Goal: Task Accomplishment & Management: Complete application form

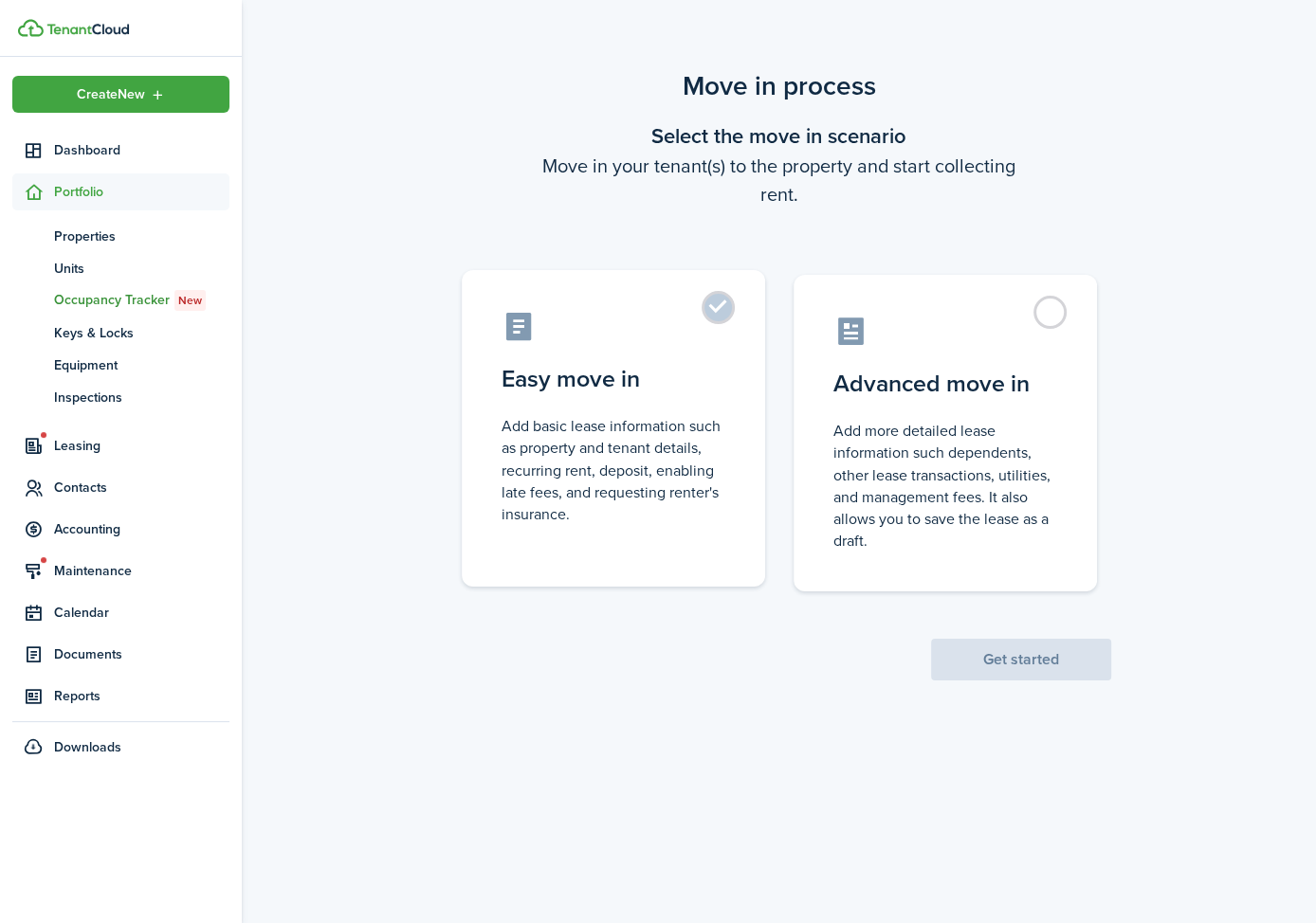
click at [713, 357] on label "Easy move in Add basic lease information such as property and tenant details, r…" at bounding box center [613, 429] width 303 height 316
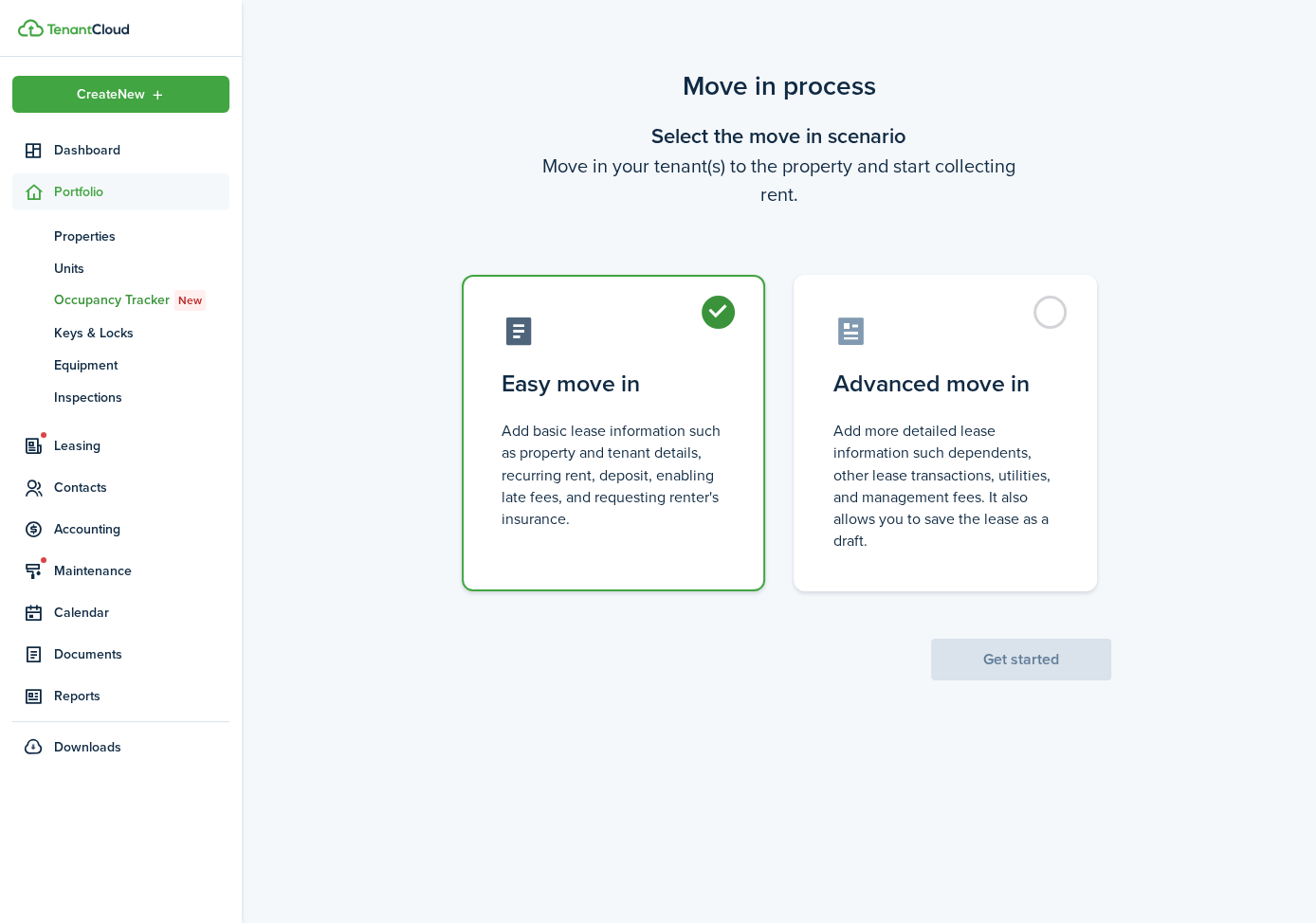
radio input "true"
click at [1092, 642] on button "Get started" at bounding box center [1021, 659] width 180 height 42
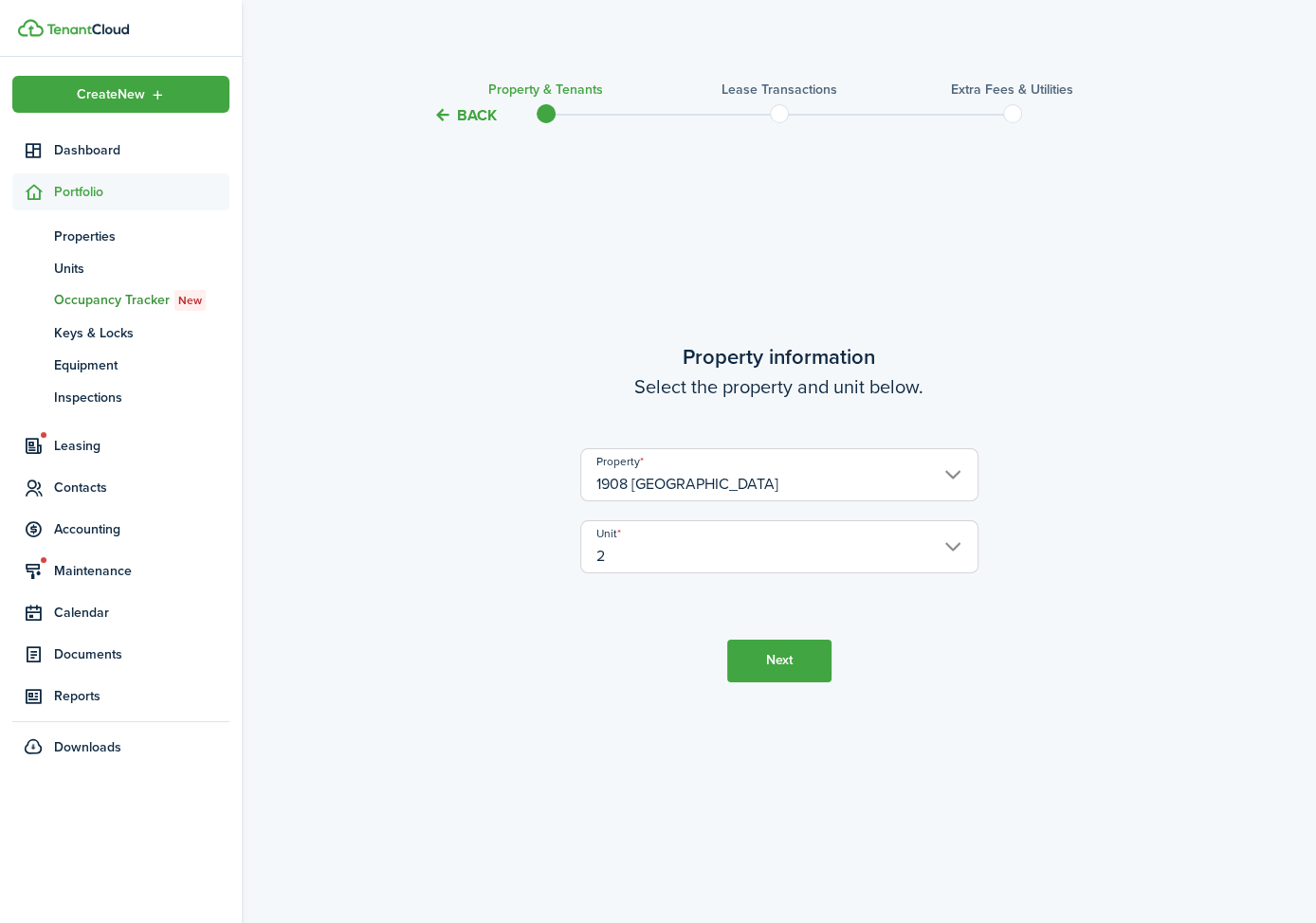
click at [797, 659] on button "Next" at bounding box center [779, 660] width 104 height 43
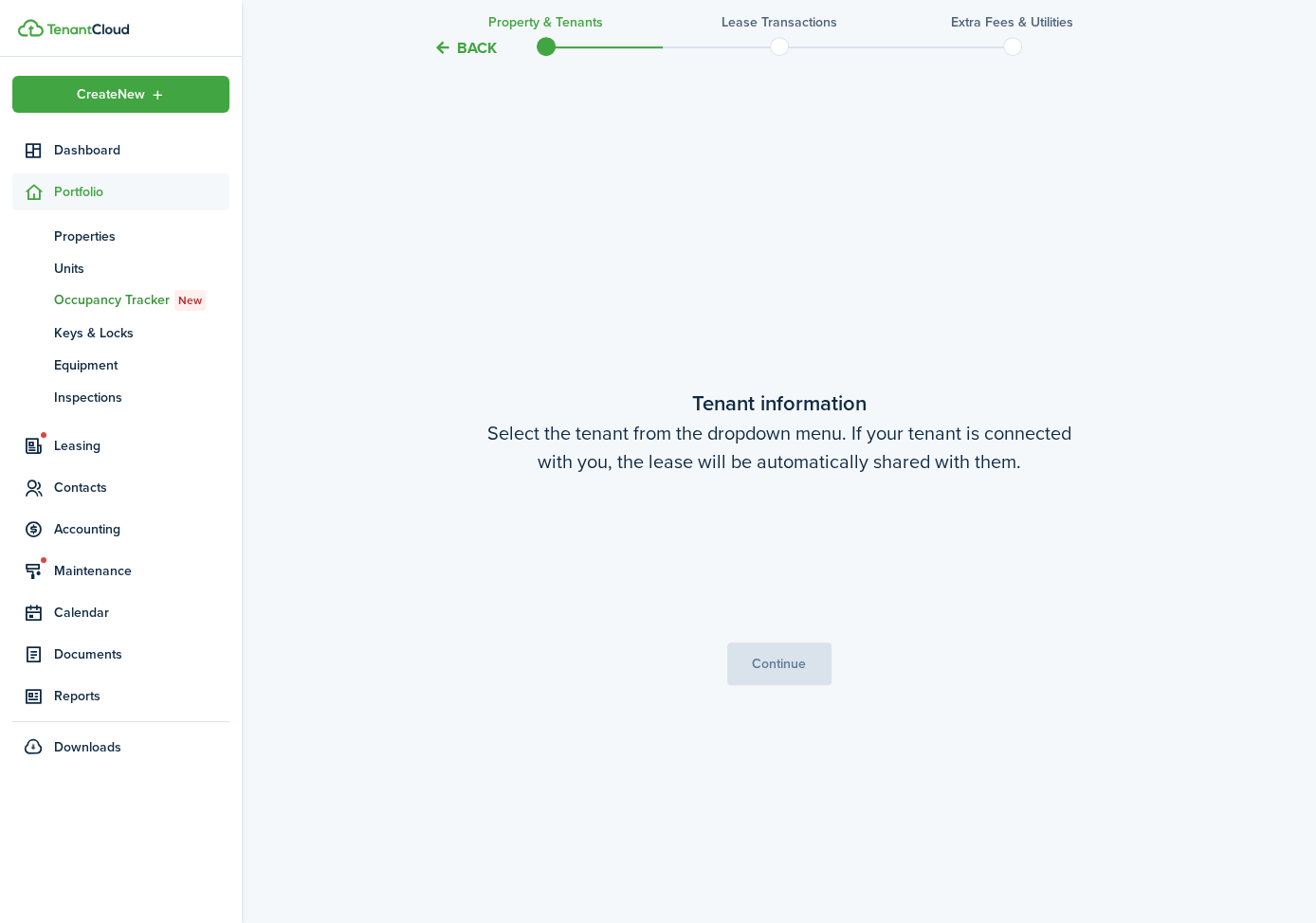
scroll to position [797, 0]
click at [782, 659] on button "Continue" at bounding box center [779, 664] width 104 height 43
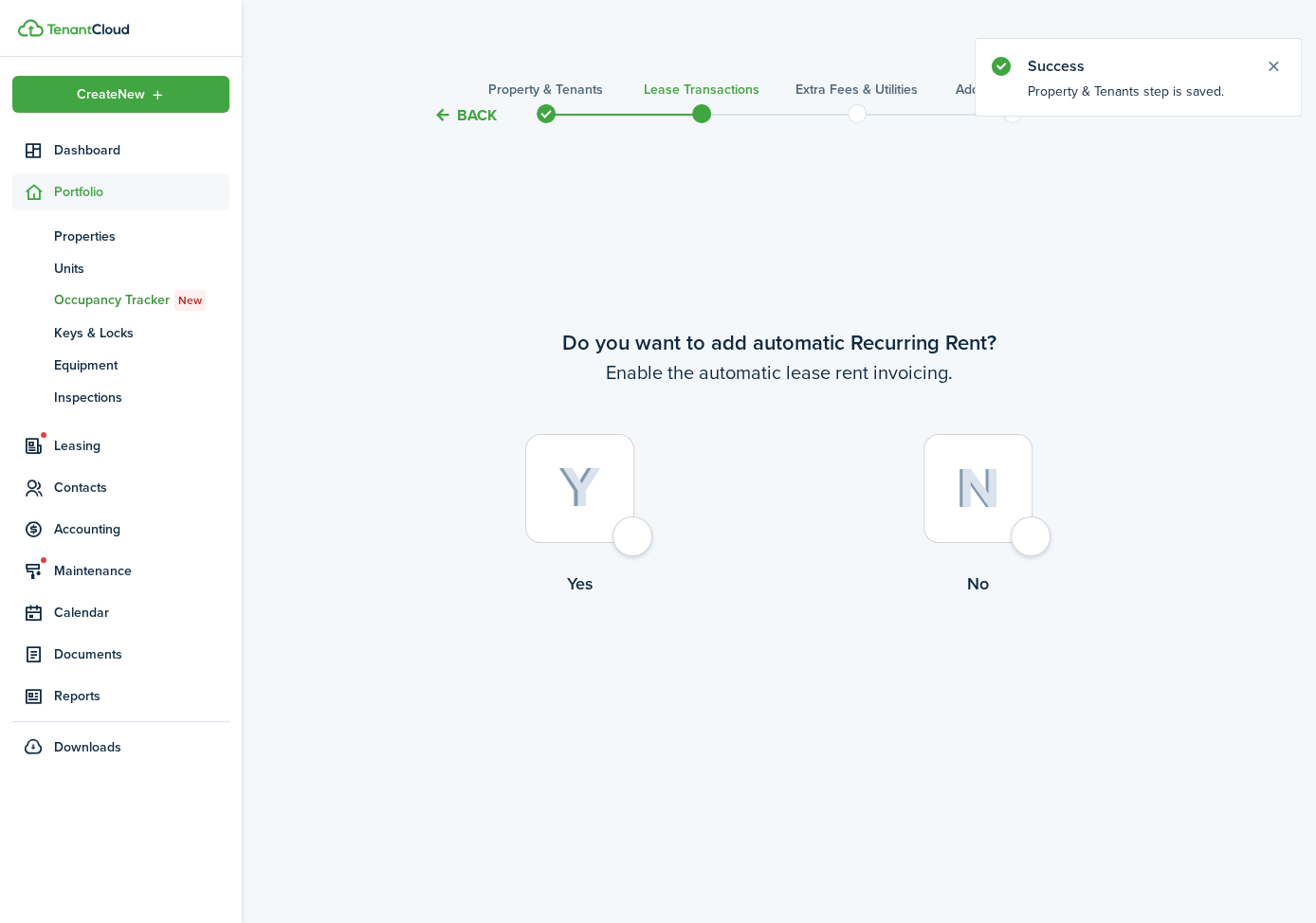
click at [575, 514] on div at bounding box center [580, 489] width 109 height 109
radio input "true"
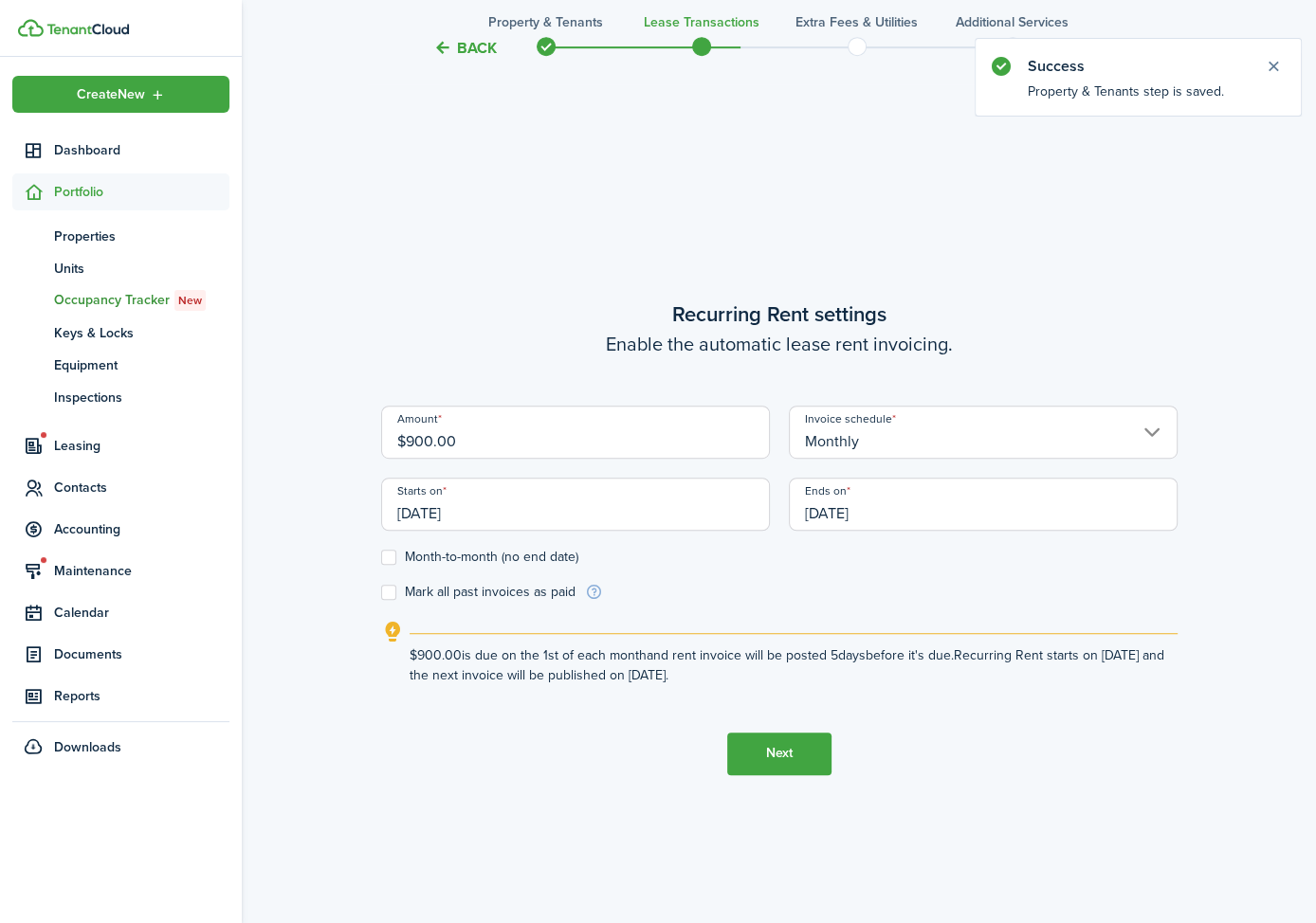
scroll to position [797, 0]
click at [428, 442] on input "$900.00" at bounding box center [575, 432] width 389 height 53
type input "$875.00"
click at [771, 751] on button "Next" at bounding box center [779, 754] width 104 height 43
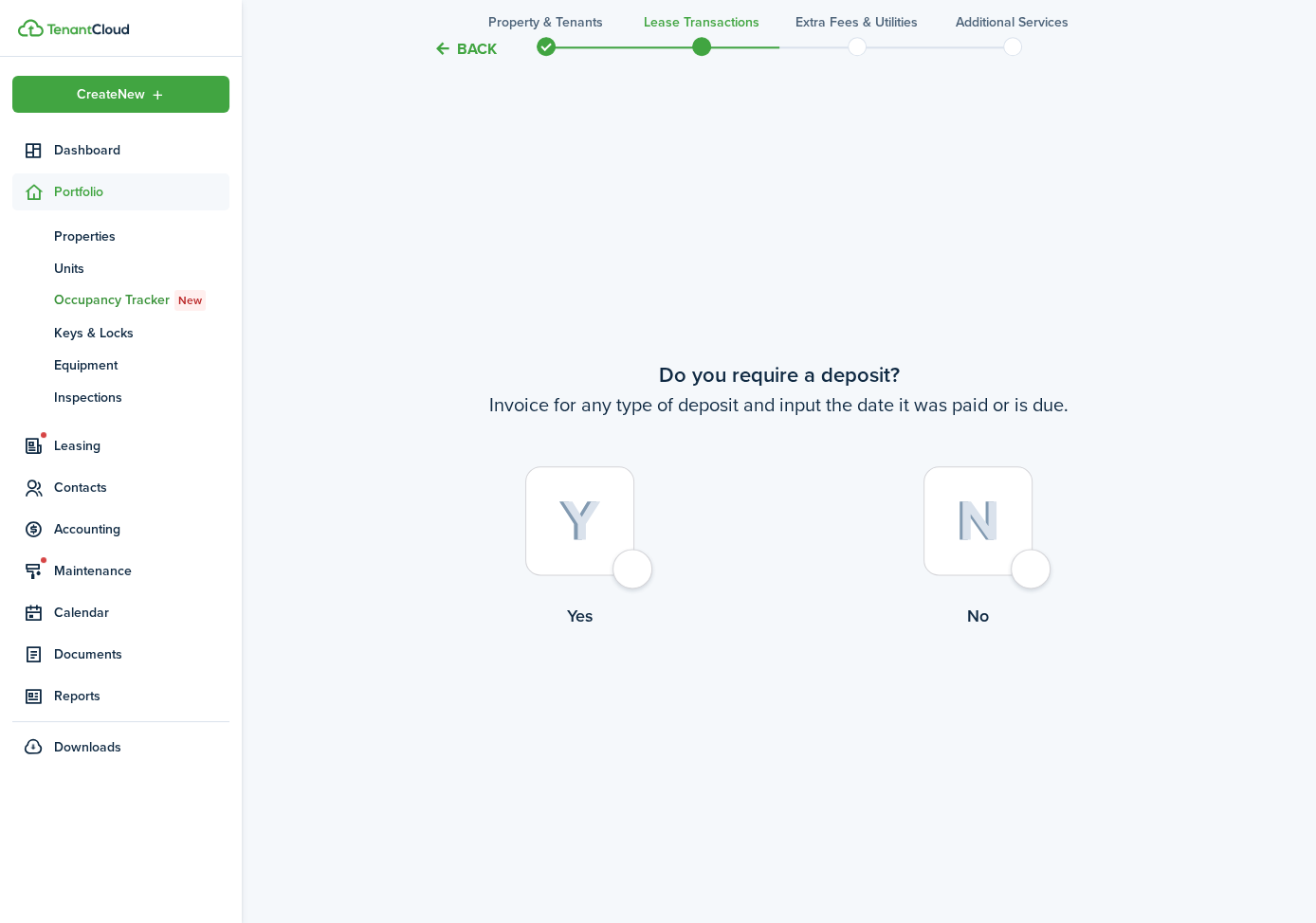
scroll to position [1721, 0]
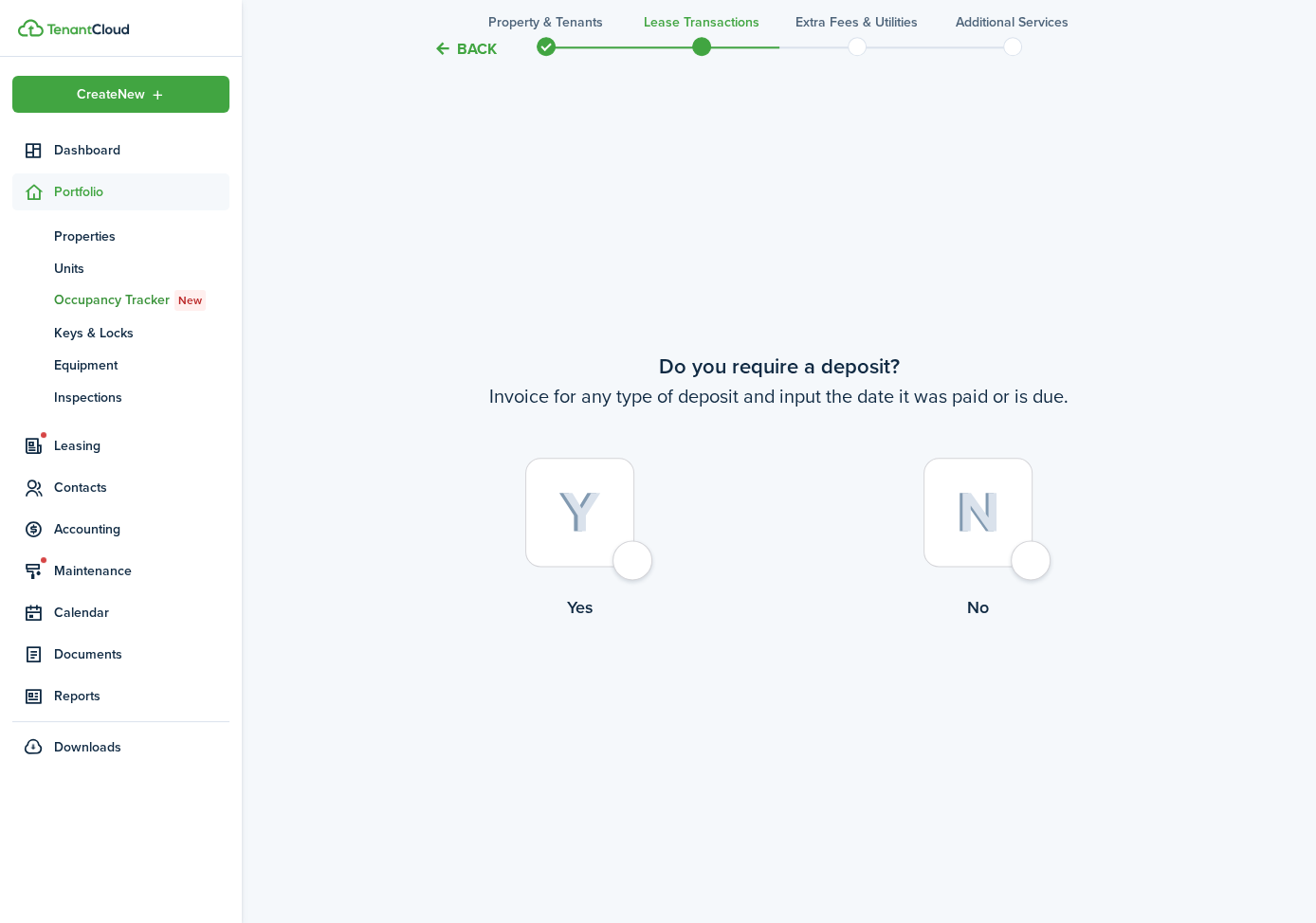
click at [576, 472] on div at bounding box center [580, 512] width 109 height 109
radio input "true"
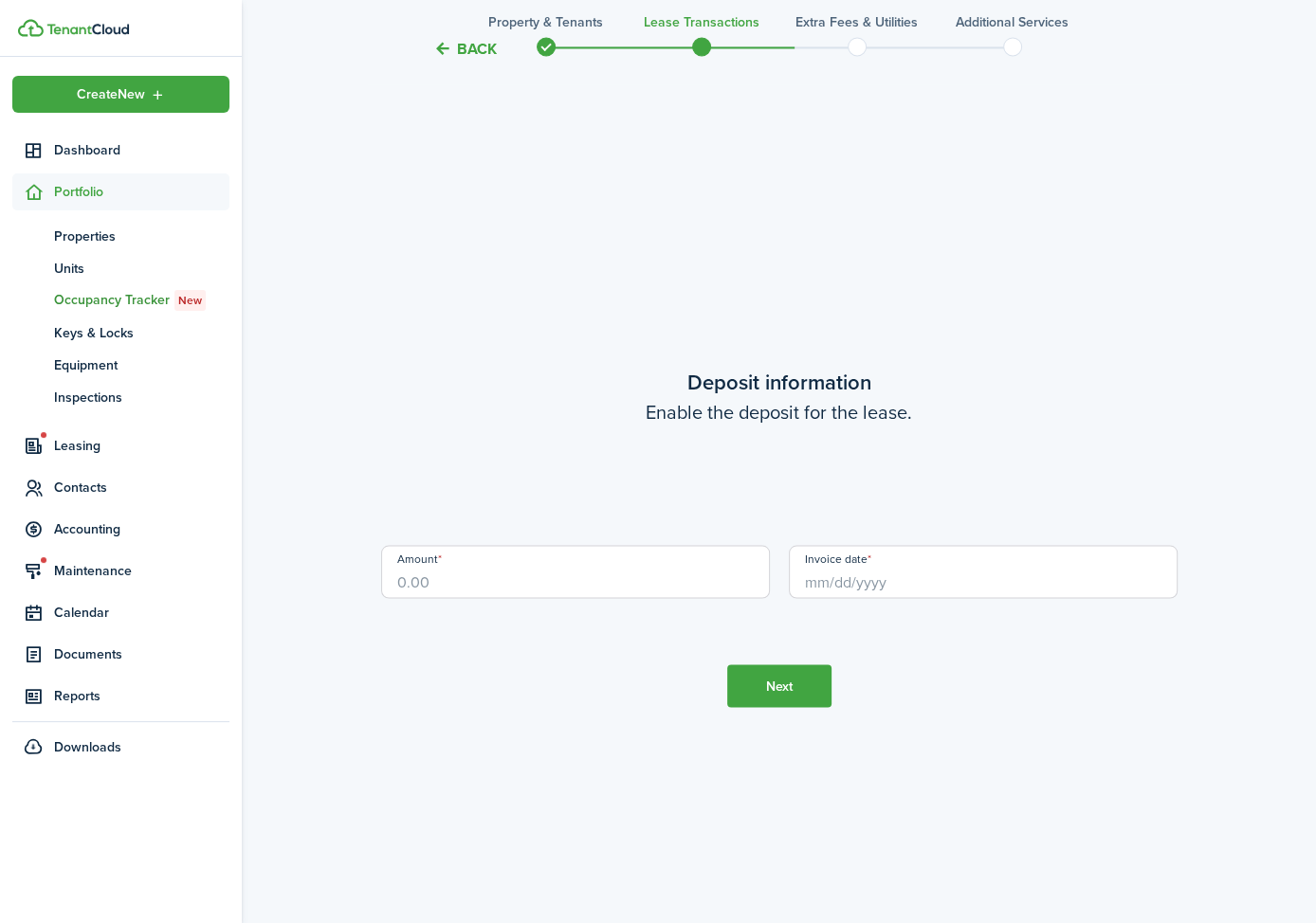
scroll to position [2644, 0]
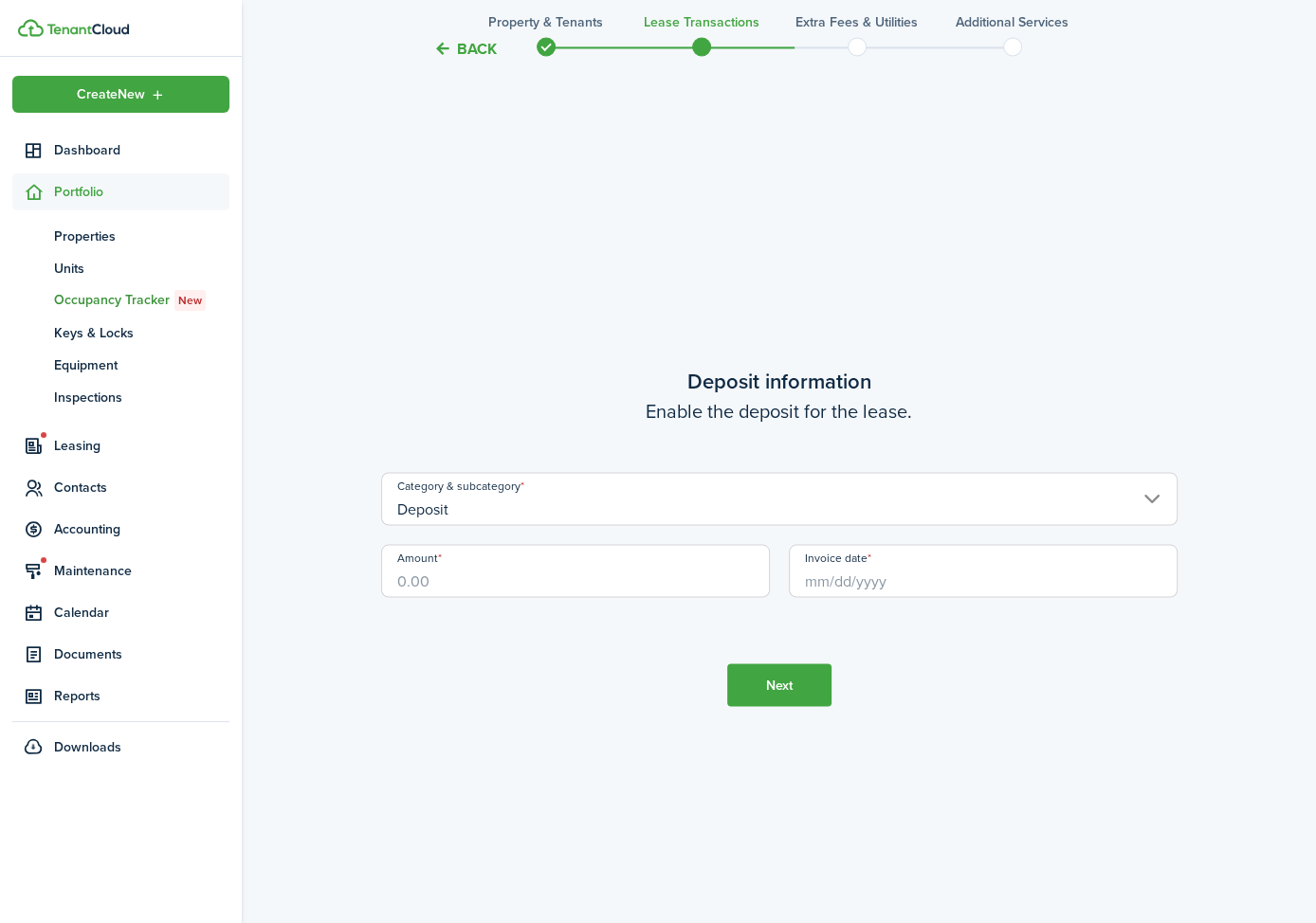
click at [452, 585] on input "Amount" at bounding box center [575, 570] width 389 height 53
click at [846, 581] on input "Invoice date" at bounding box center [983, 570] width 389 height 53
type input "$875.00"
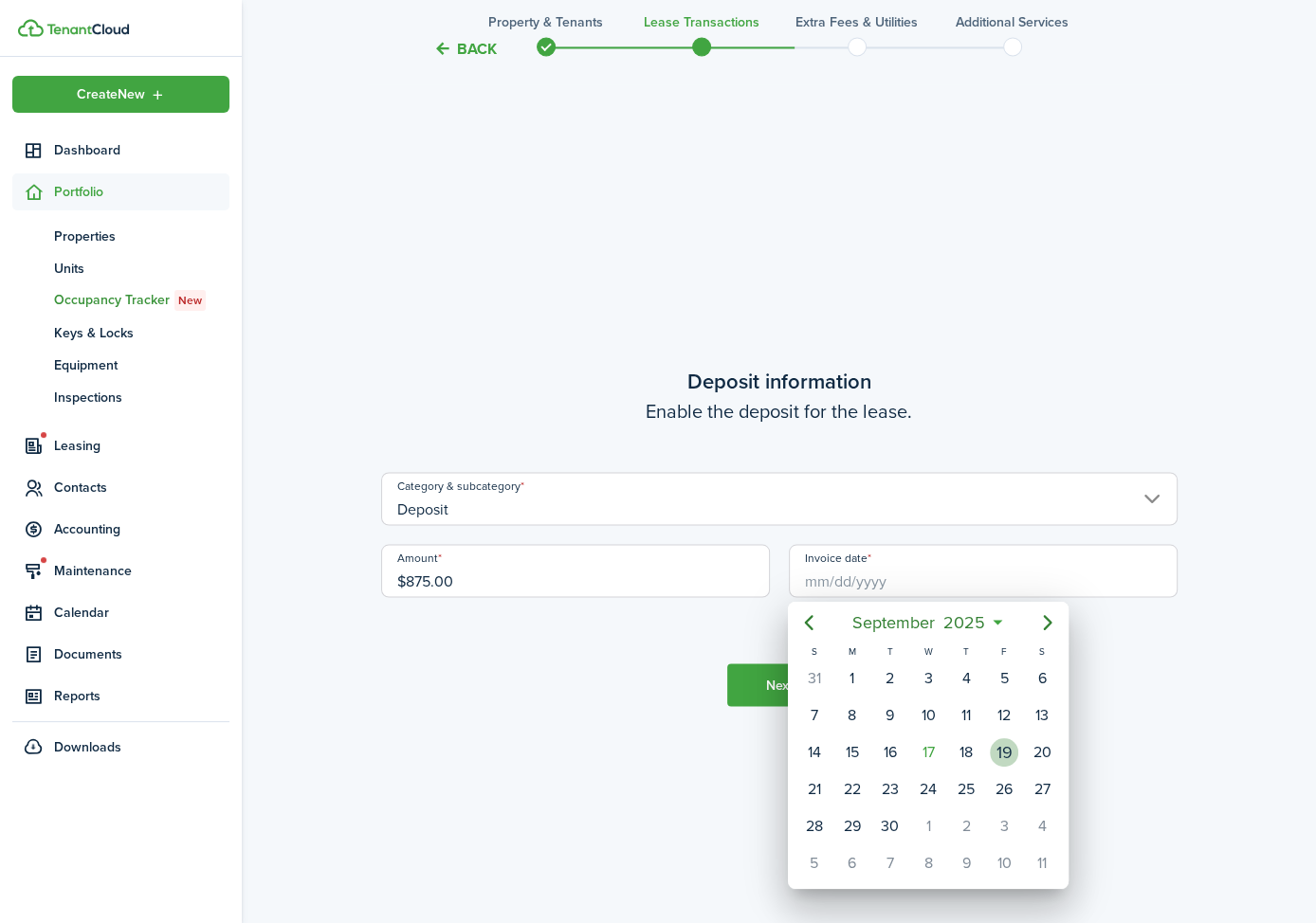
click at [1006, 748] on div "19" at bounding box center [1004, 752] width 29 height 29
type input "[DATE]"
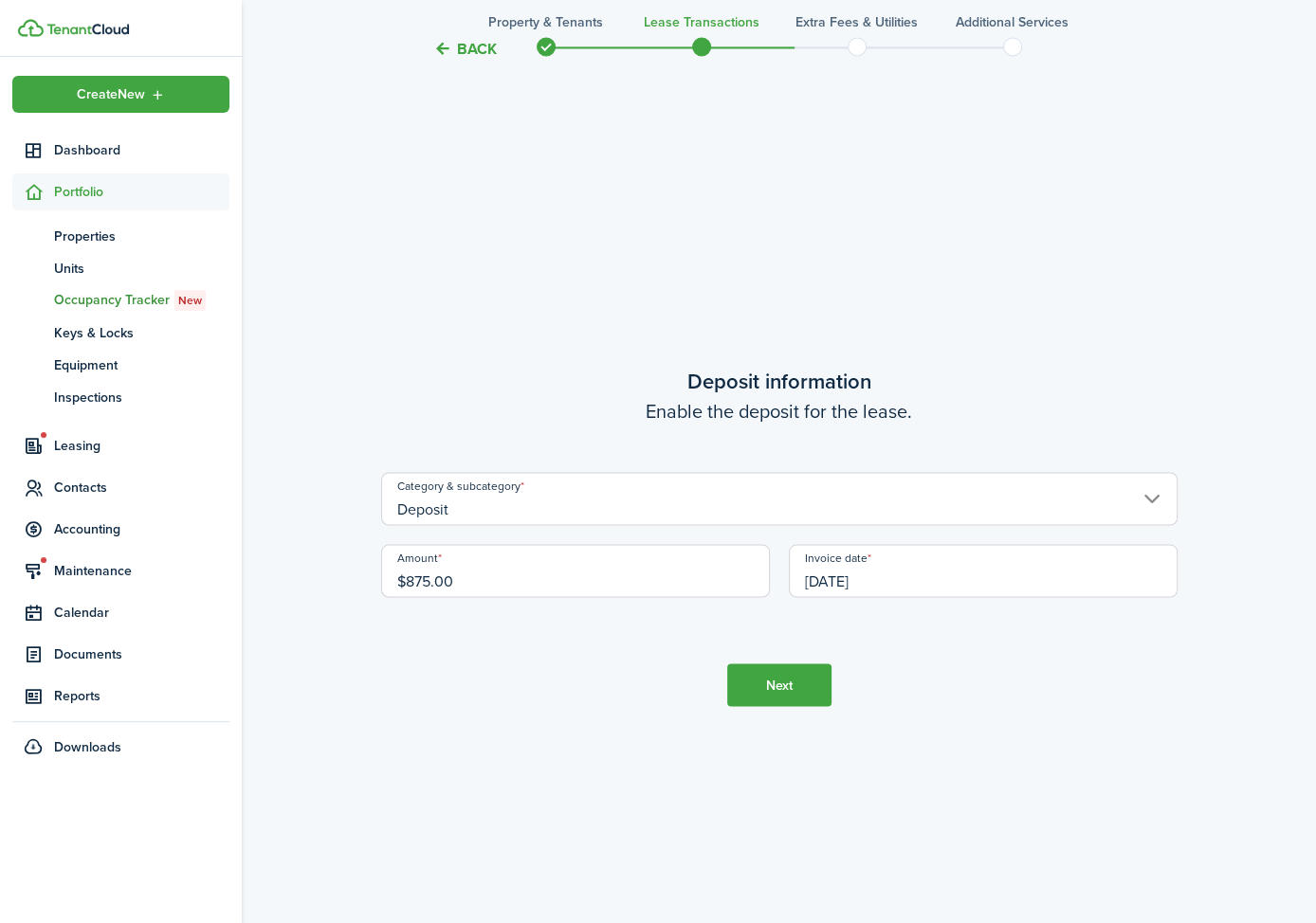
click at [799, 693] on button "Next" at bounding box center [779, 684] width 104 height 43
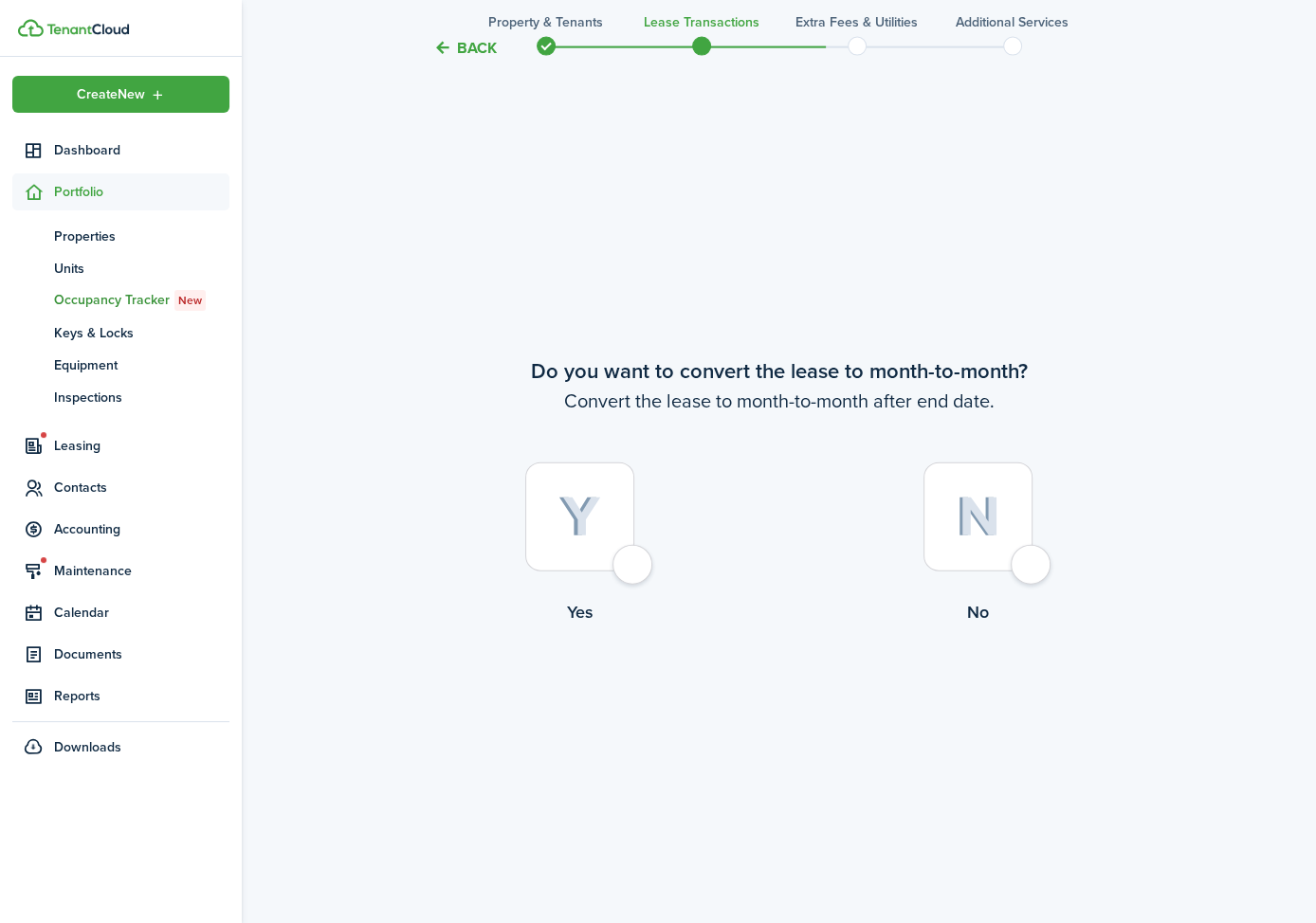
scroll to position [3568, 0]
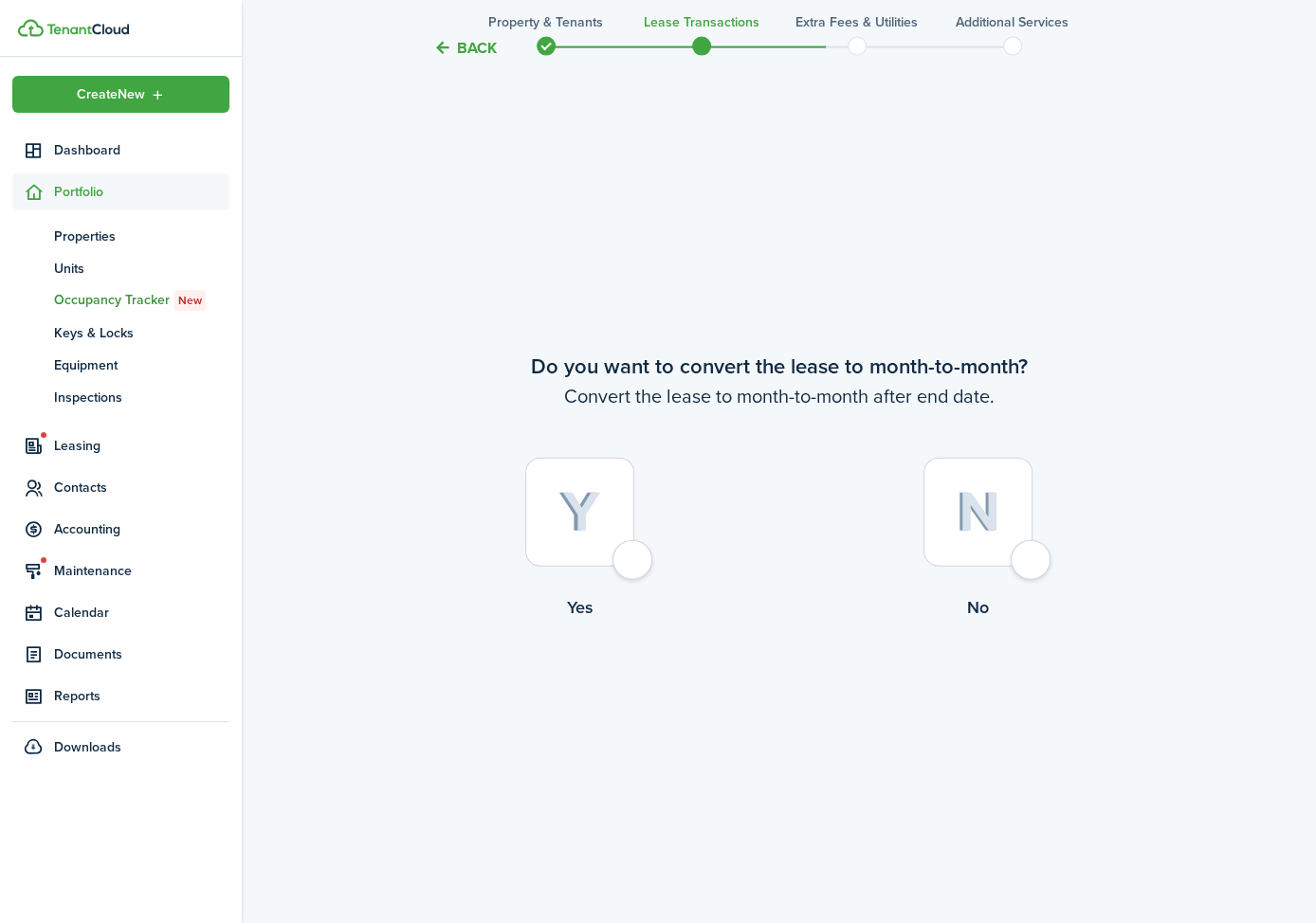
click at [587, 514] on img at bounding box center [579, 513] width 43 height 42
radio input "true"
click at [779, 709] on button "Continue" at bounding box center [779, 698] width 104 height 43
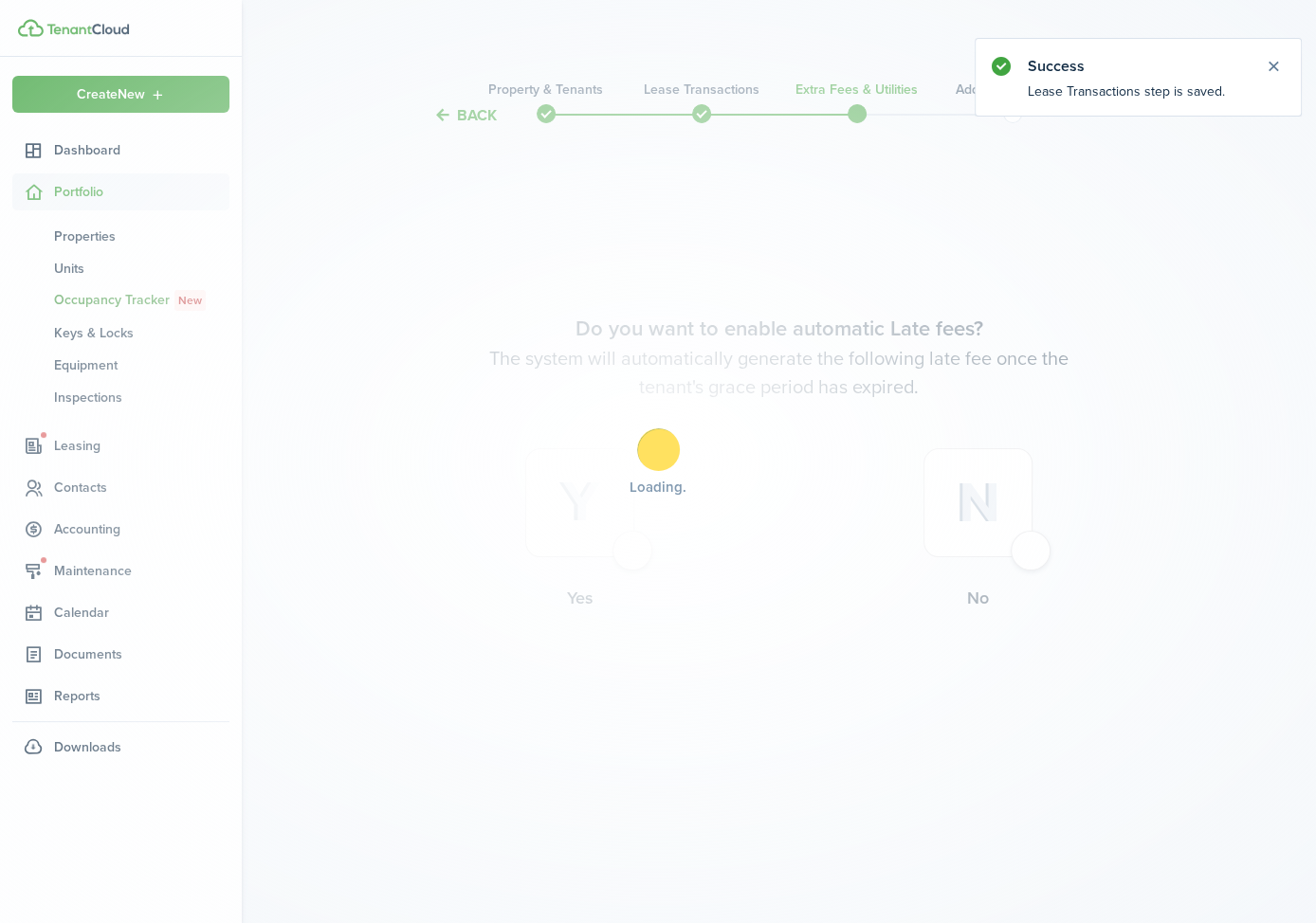
scroll to position [0, 0]
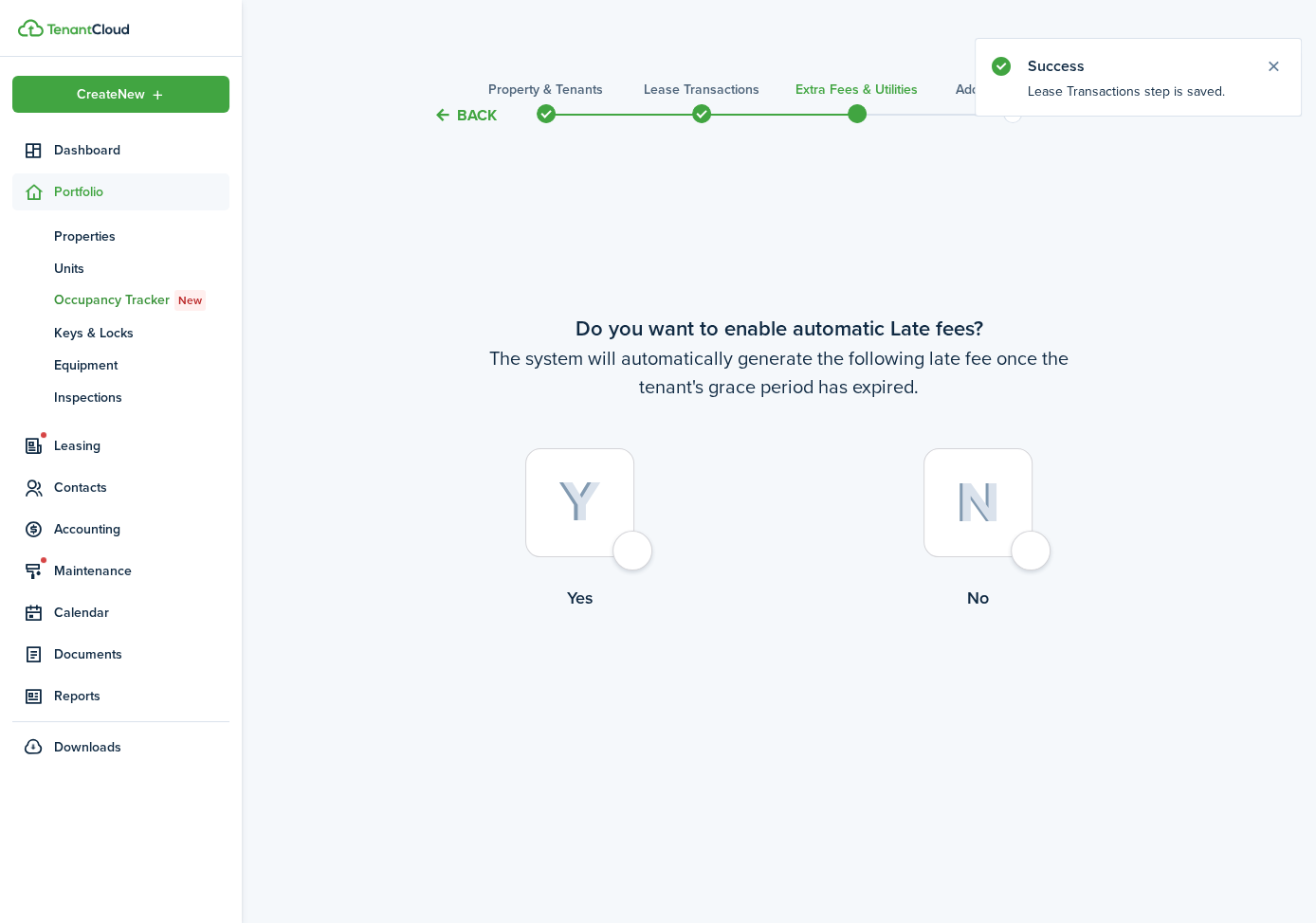
click at [604, 495] on div at bounding box center [580, 503] width 109 height 109
radio input "true"
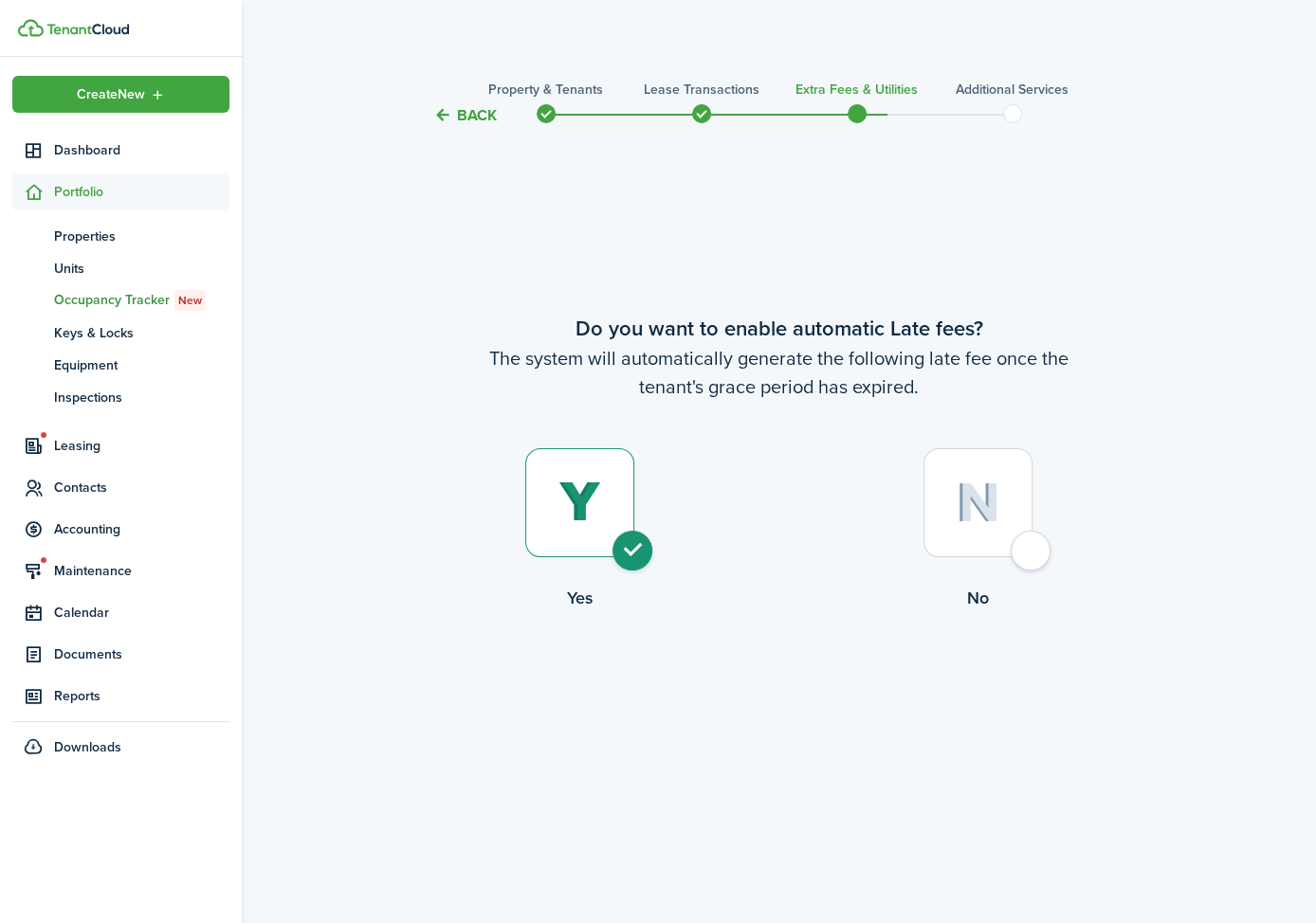
click at [604, 495] on div at bounding box center [580, 503] width 109 height 109
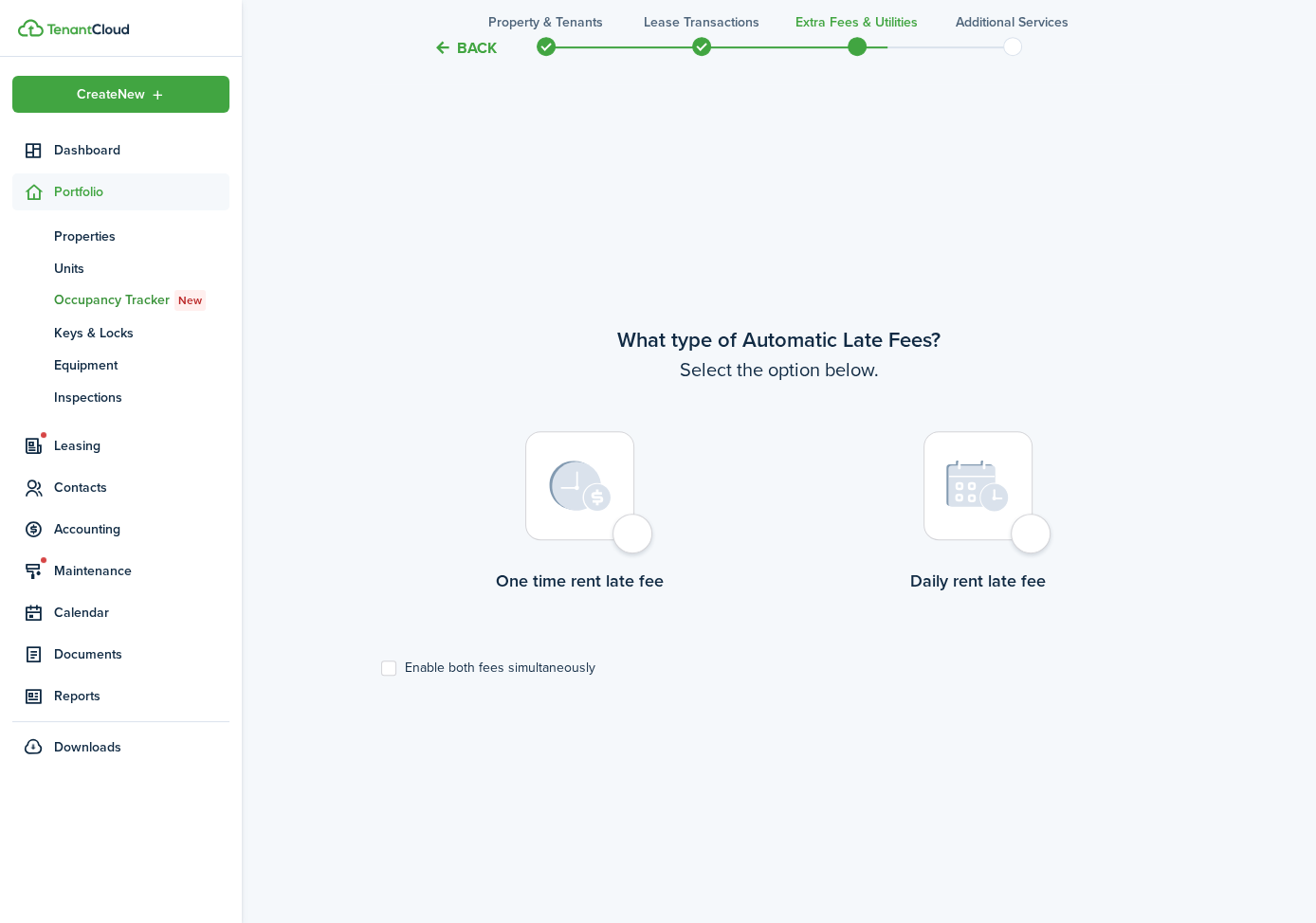
click at [975, 509] on img at bounding box center [978, 485] width 64 height 53
radio input "true"
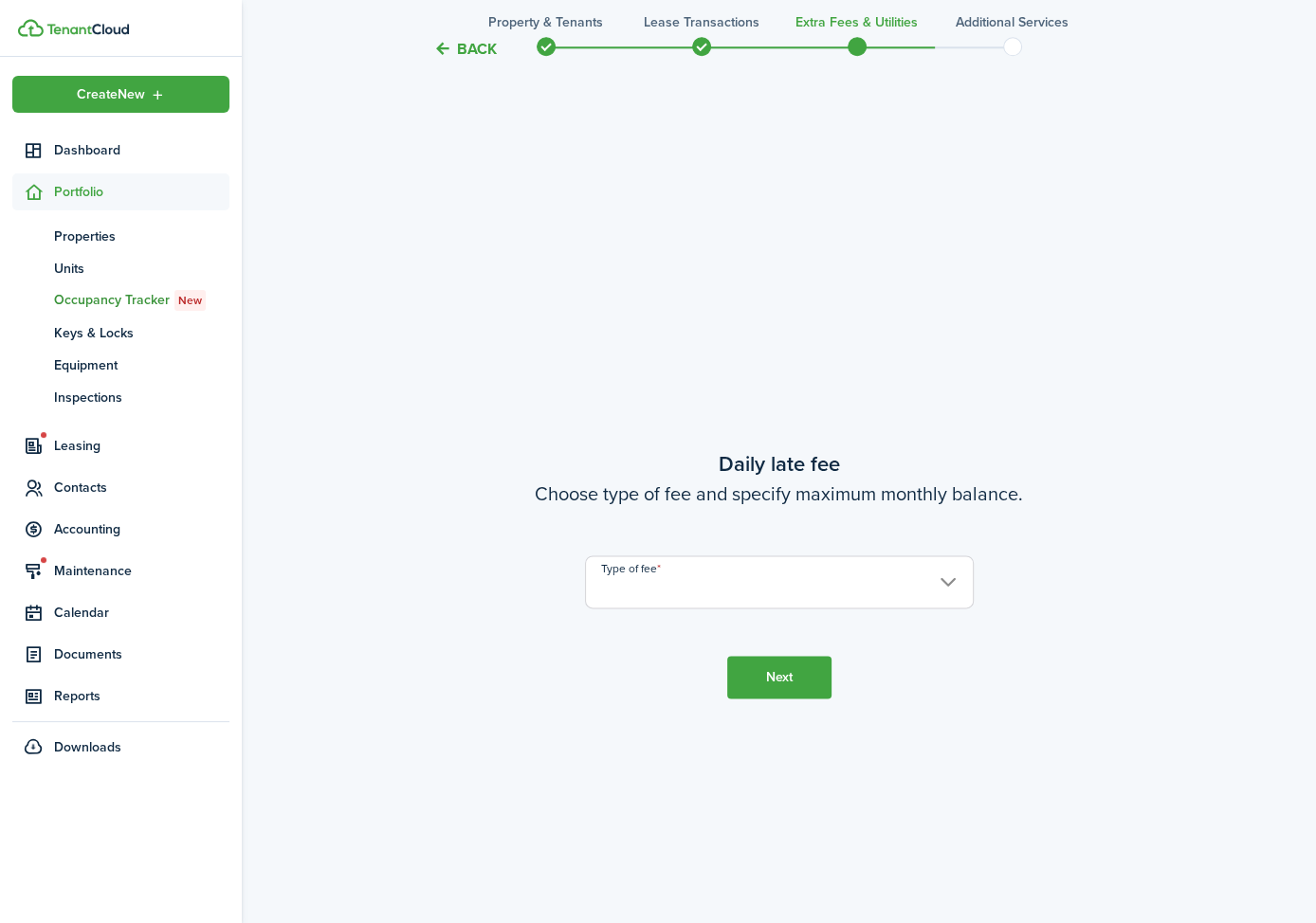
scroll to position [1721, 0]
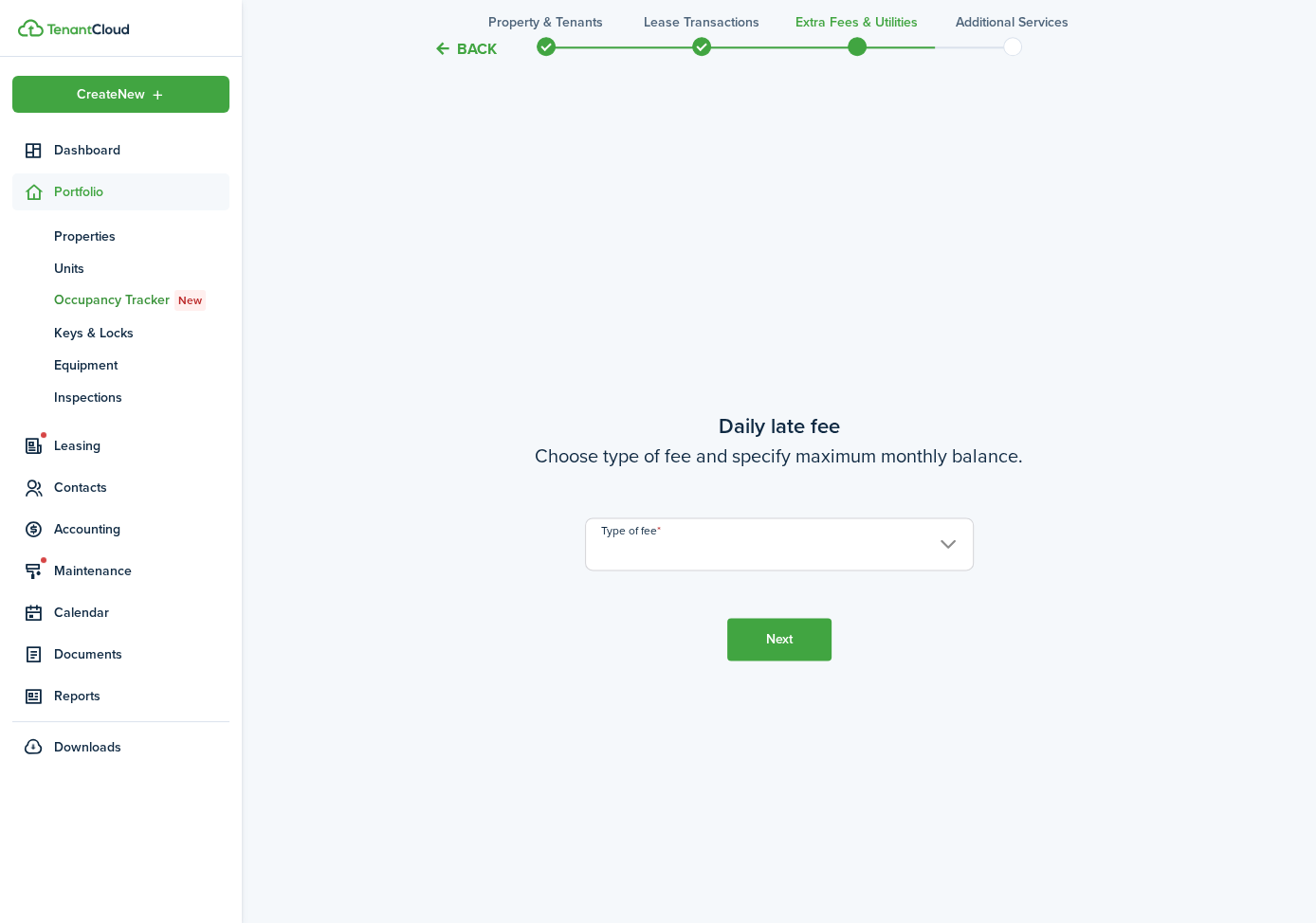
click at [797, 544] on input "Type of fee" at bounding box center [779, 543] width 389 height 53
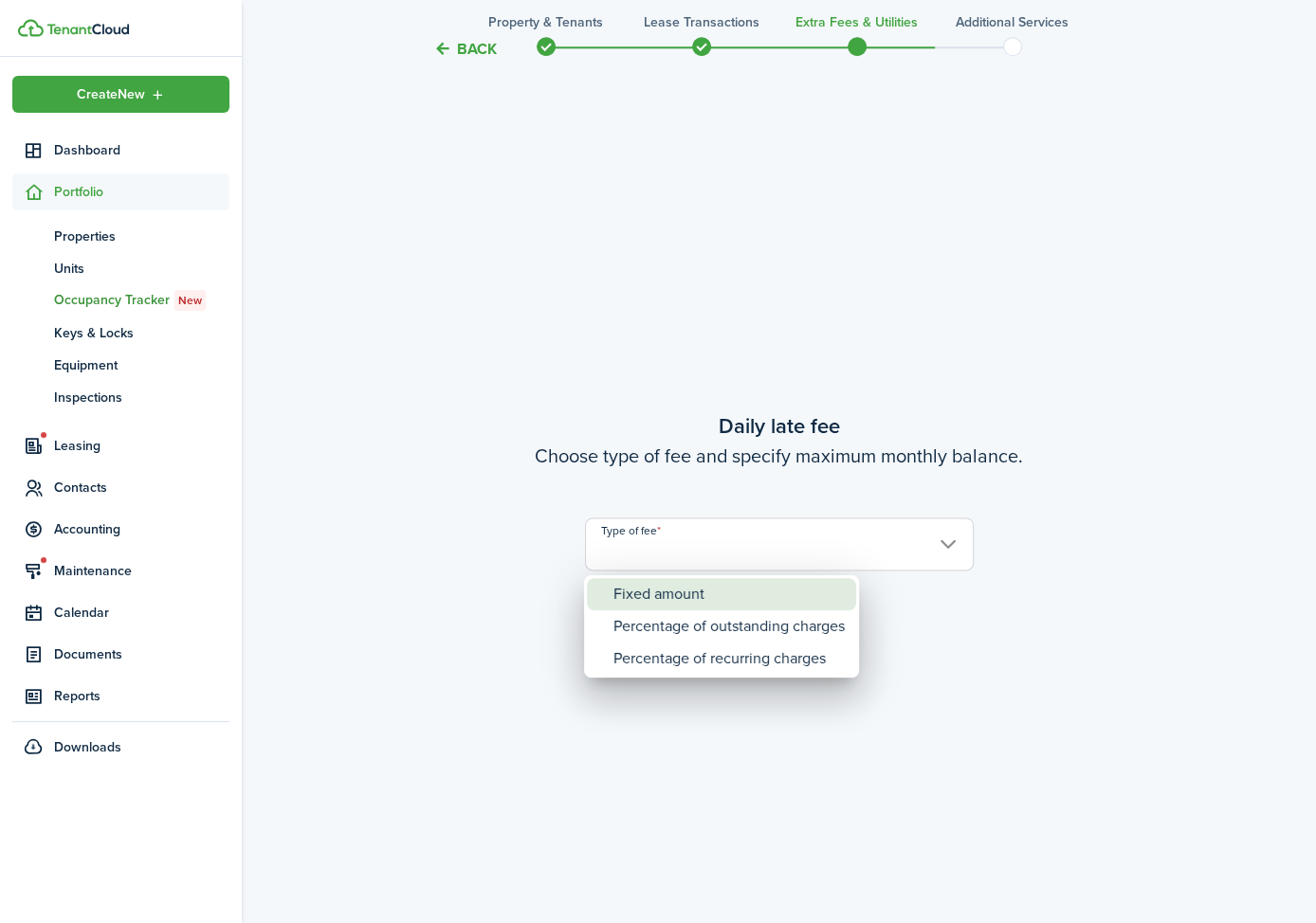
click at [715, 581] on div "Fixed amount" at bounding box center [729, 594] width 232 height 32
type input "Fixed amount"
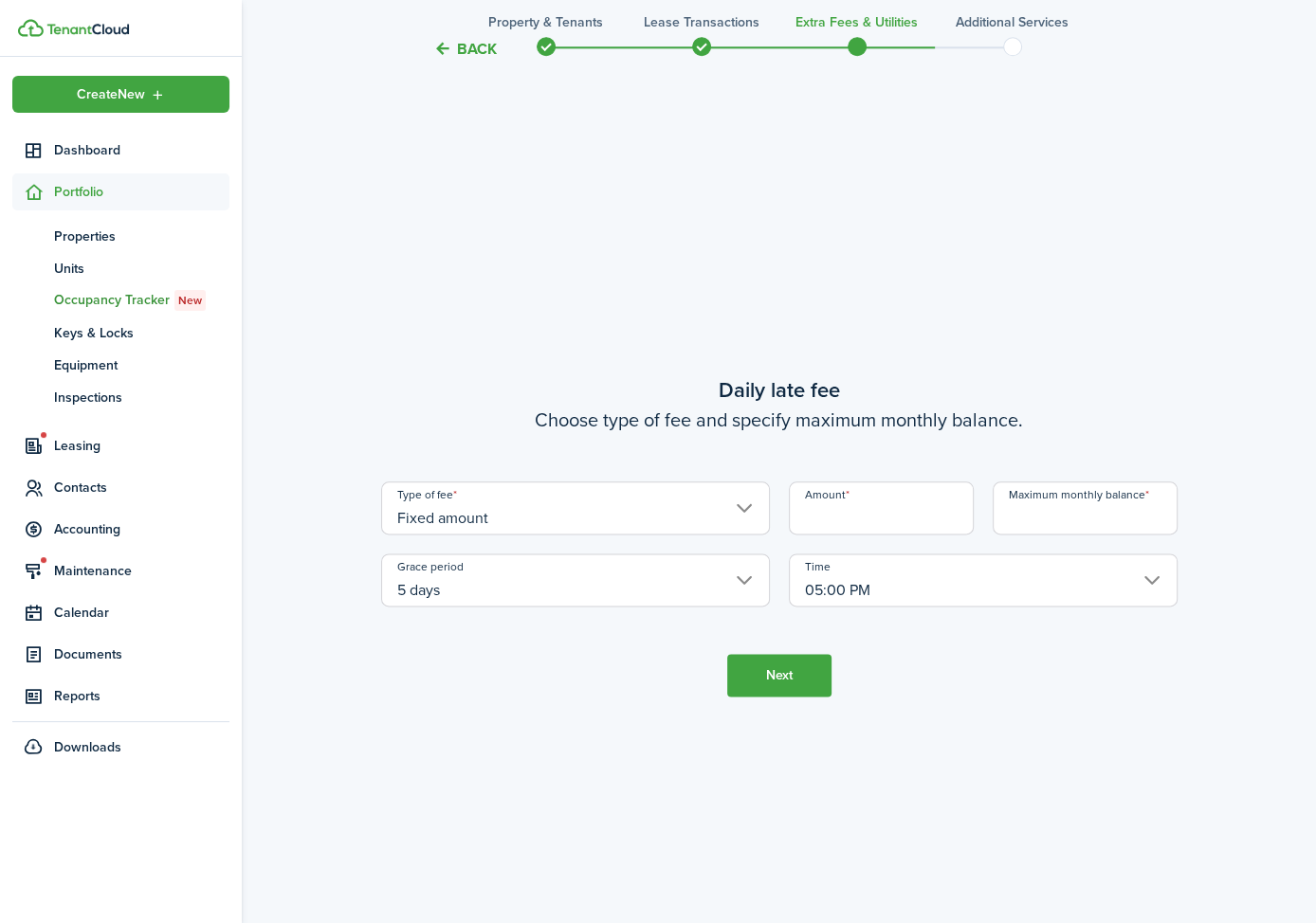
click at [909, 496] on input "Amount" at bounding box center [881, 507] width 185 height 53
type input "$10.00"
click at [1096, 499] on input "Maximum monthly balance" at bounding box center [1085, 507] width 185 height 53
type input "$250.00"
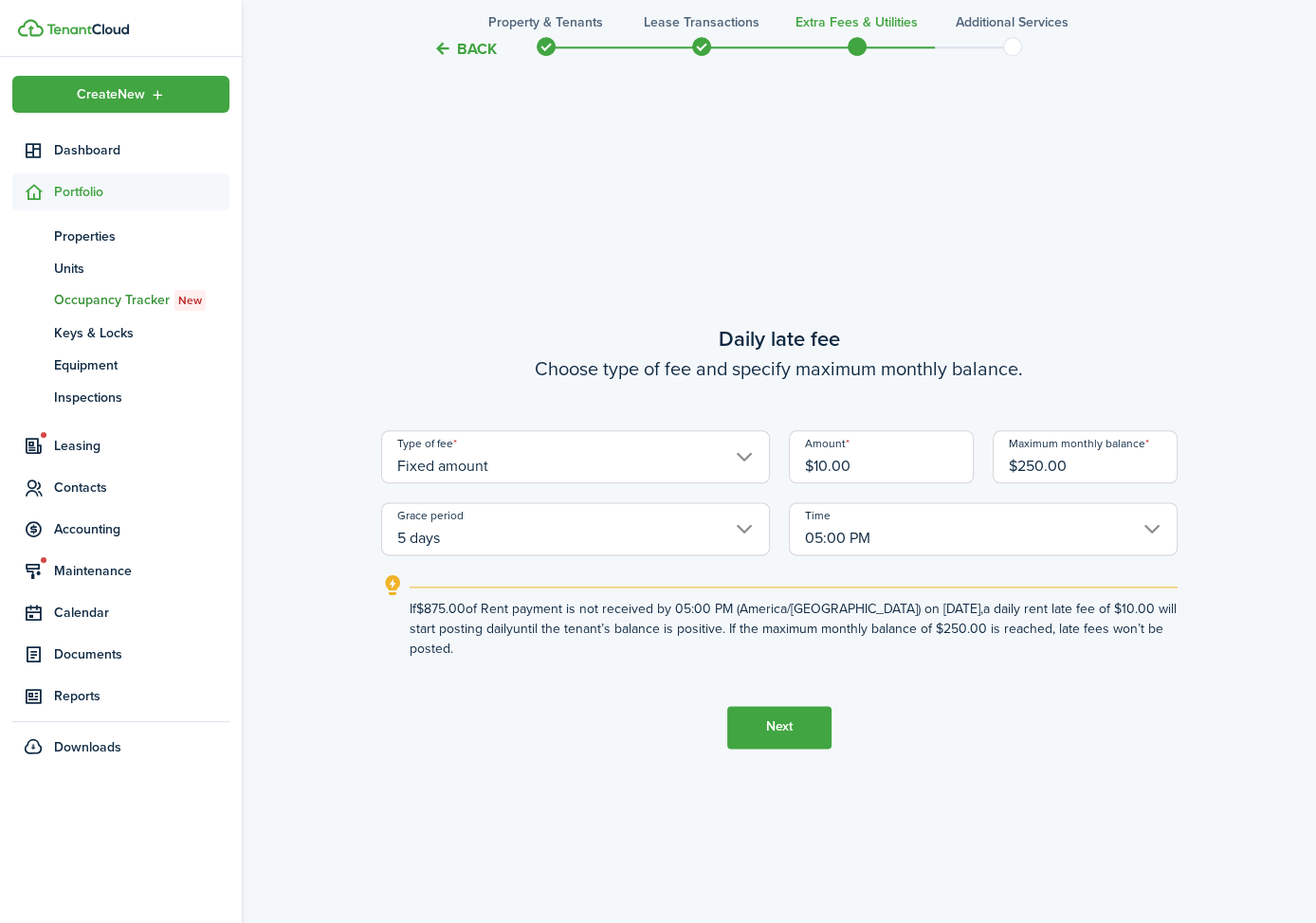
click at [746, 719] on button "Next" at bounding box center [779, 727] width 104 height 43
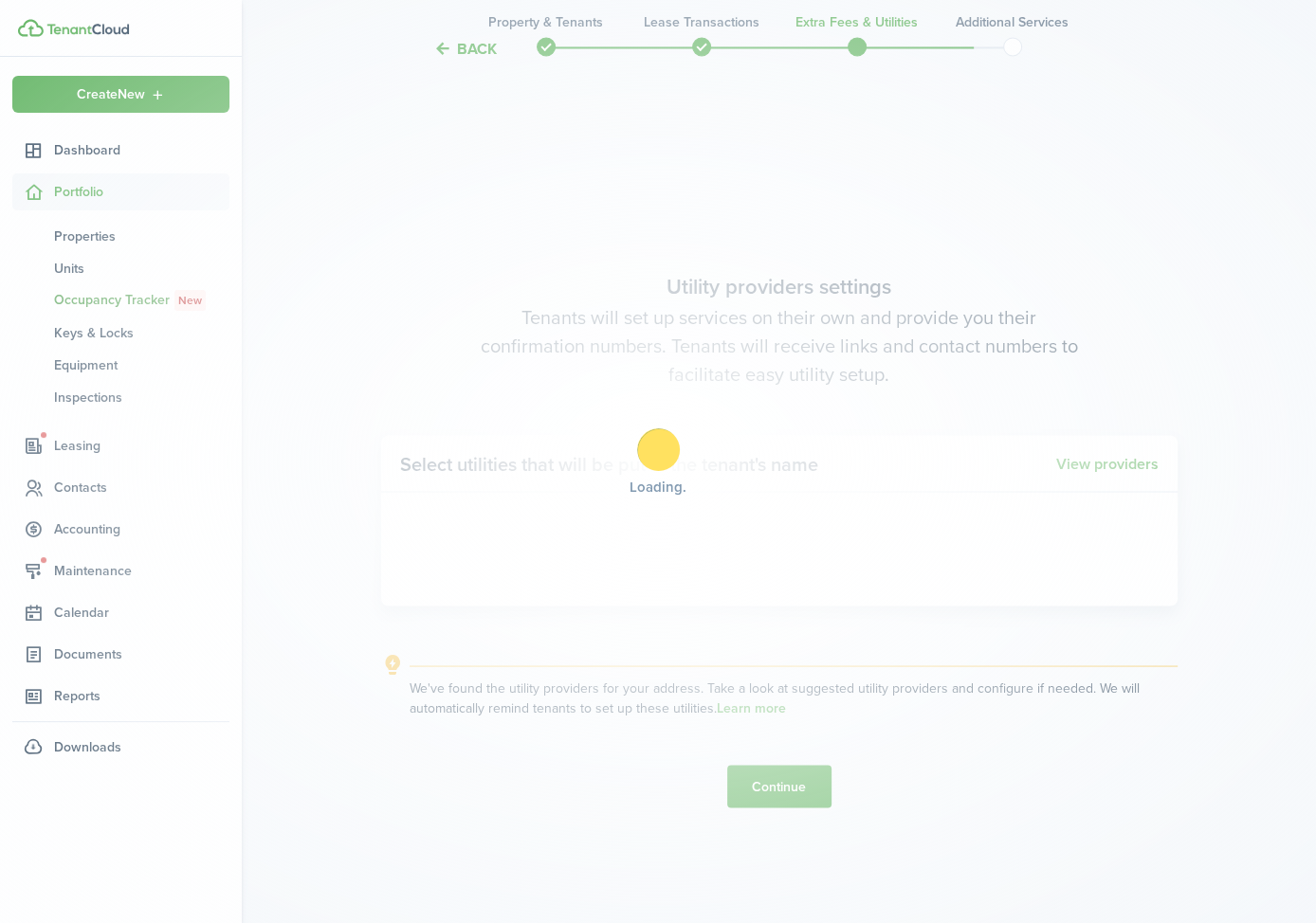
scroll to position [2644, 0]
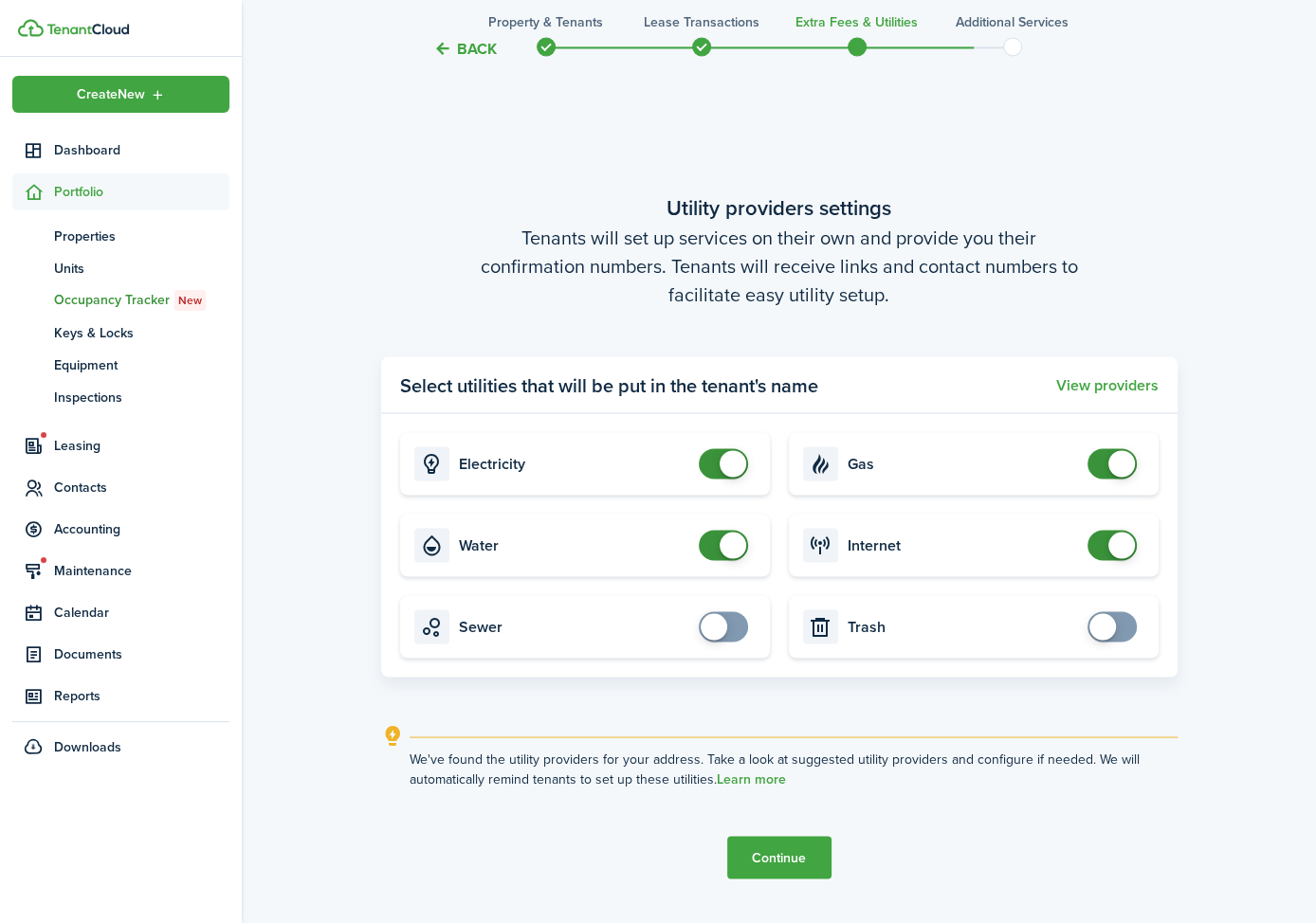
checkbox input "false"
click at [1102, 463] on span at bounding box center [1111, 463] width 19 height 31
click at [772, 857] on button "Continue" at bounding box center [779, 857] width 104 height 43
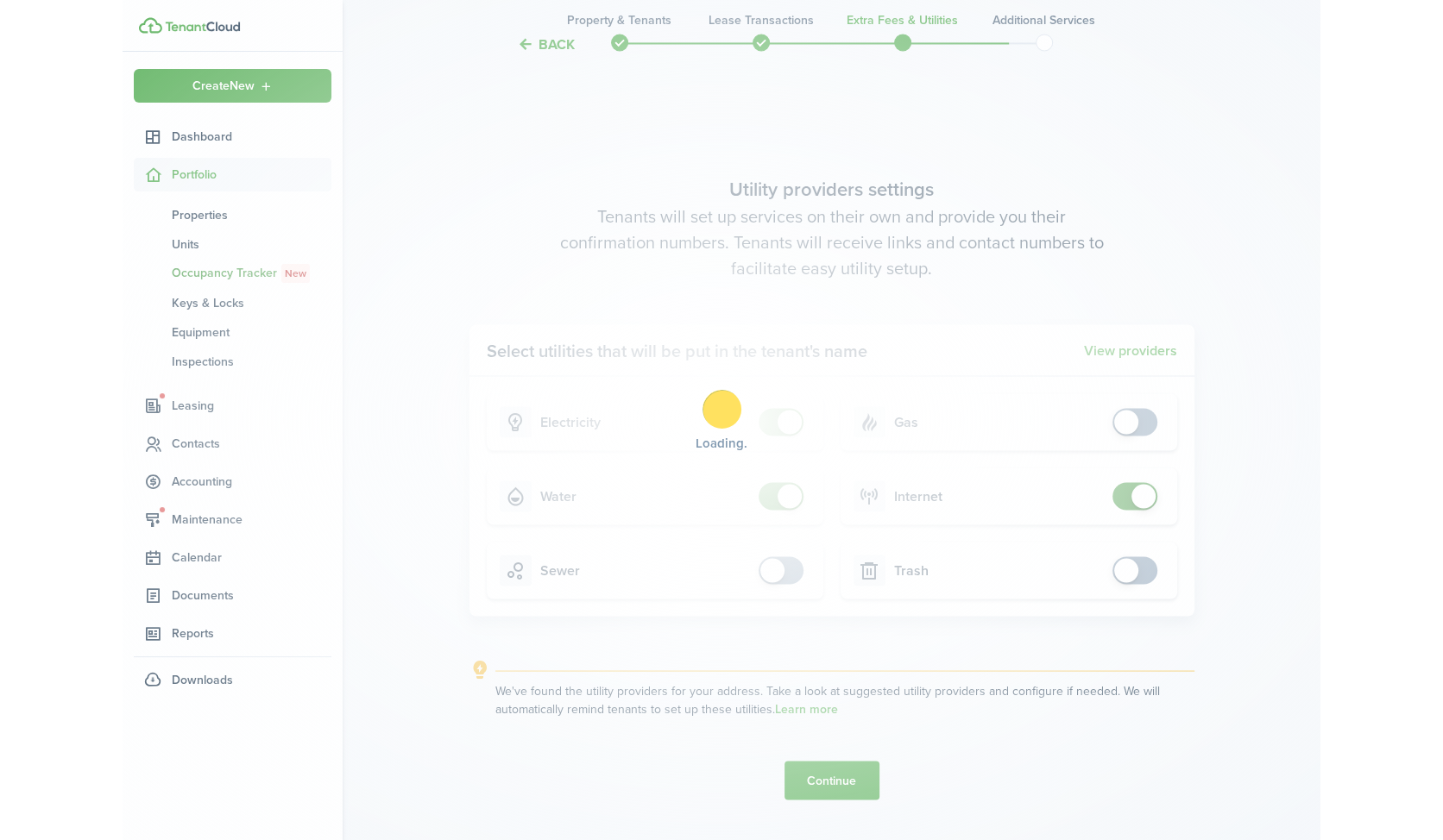
scroll to position [0, 0]
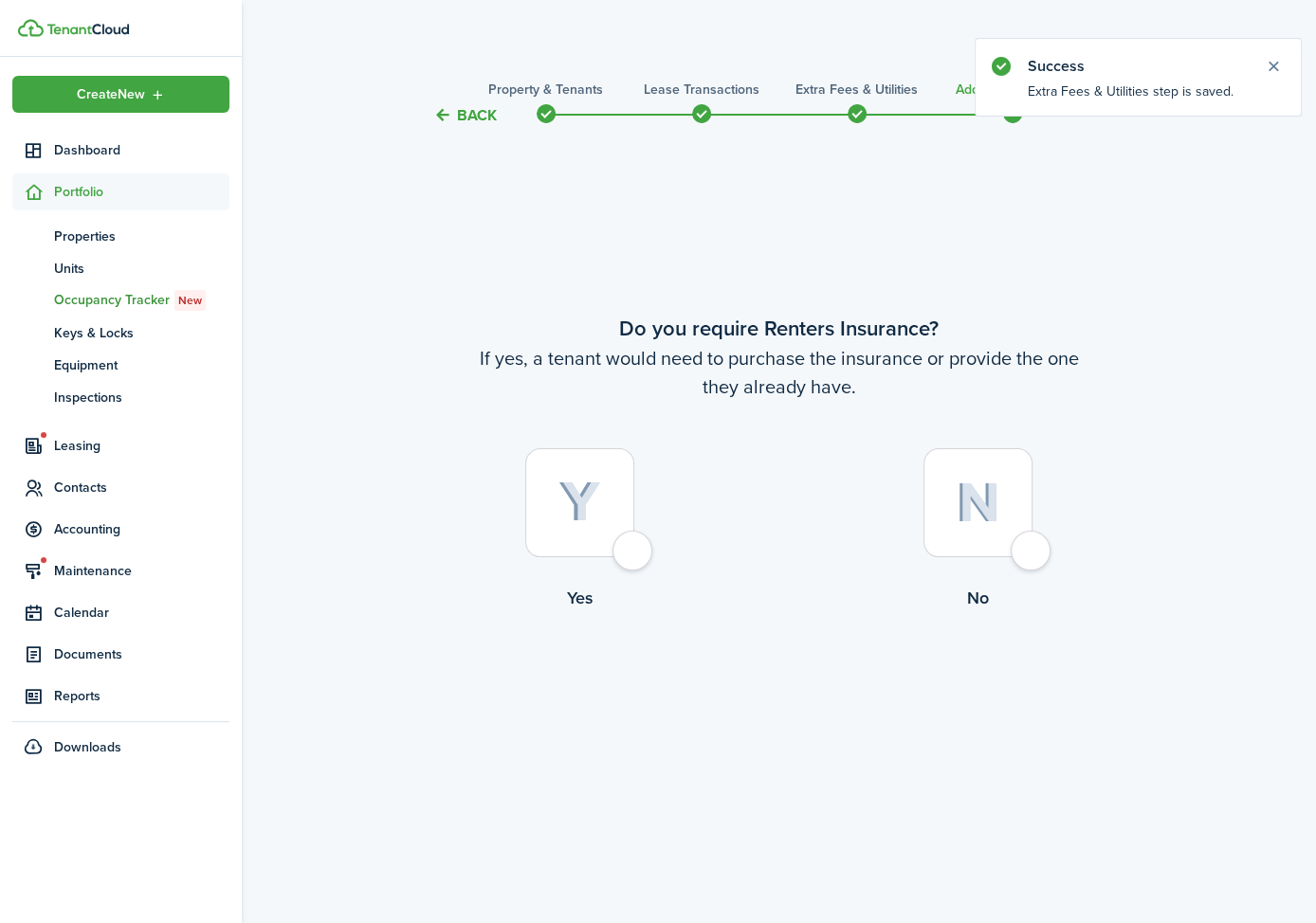
click at [977, 491] on img at bounding box center [978, 502] width 45 height 41
radio input "true"
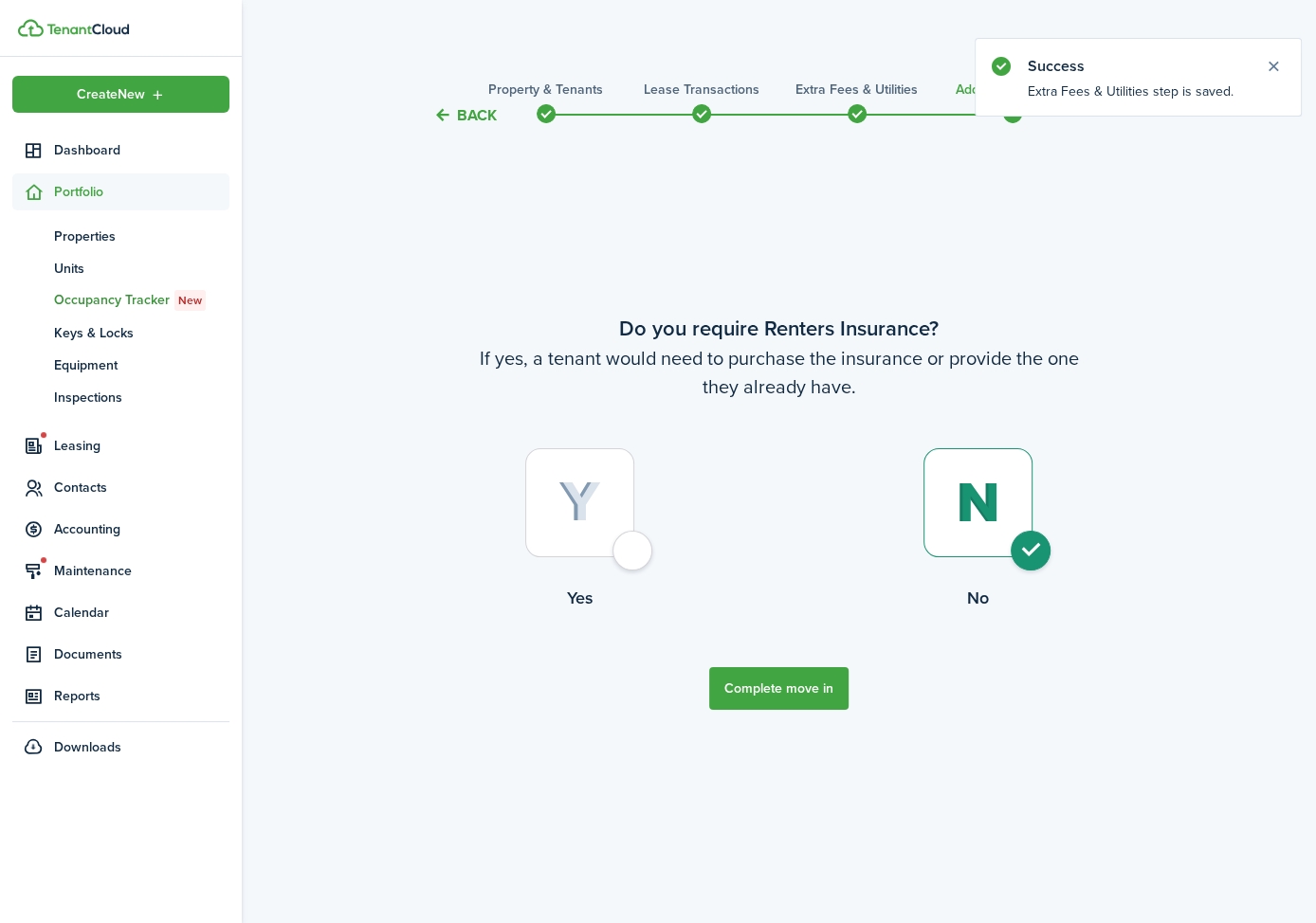
click at [757, 680] on button "Complete move in" at bounding box center [779, 688] width 139 height 43
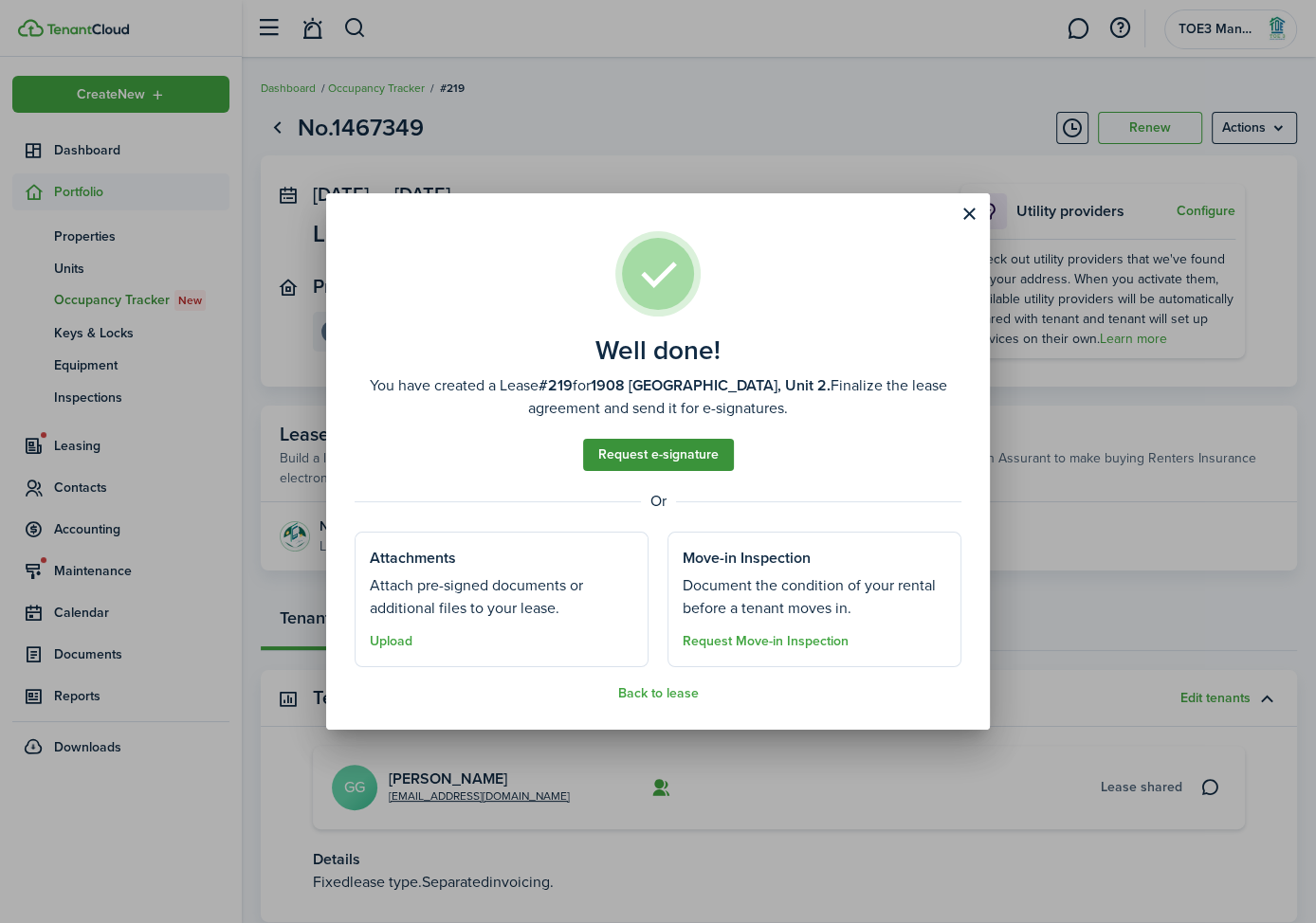
click at [663, 455] on link "Request e-signature" at bounding box center [658, 455] width 151 height 32
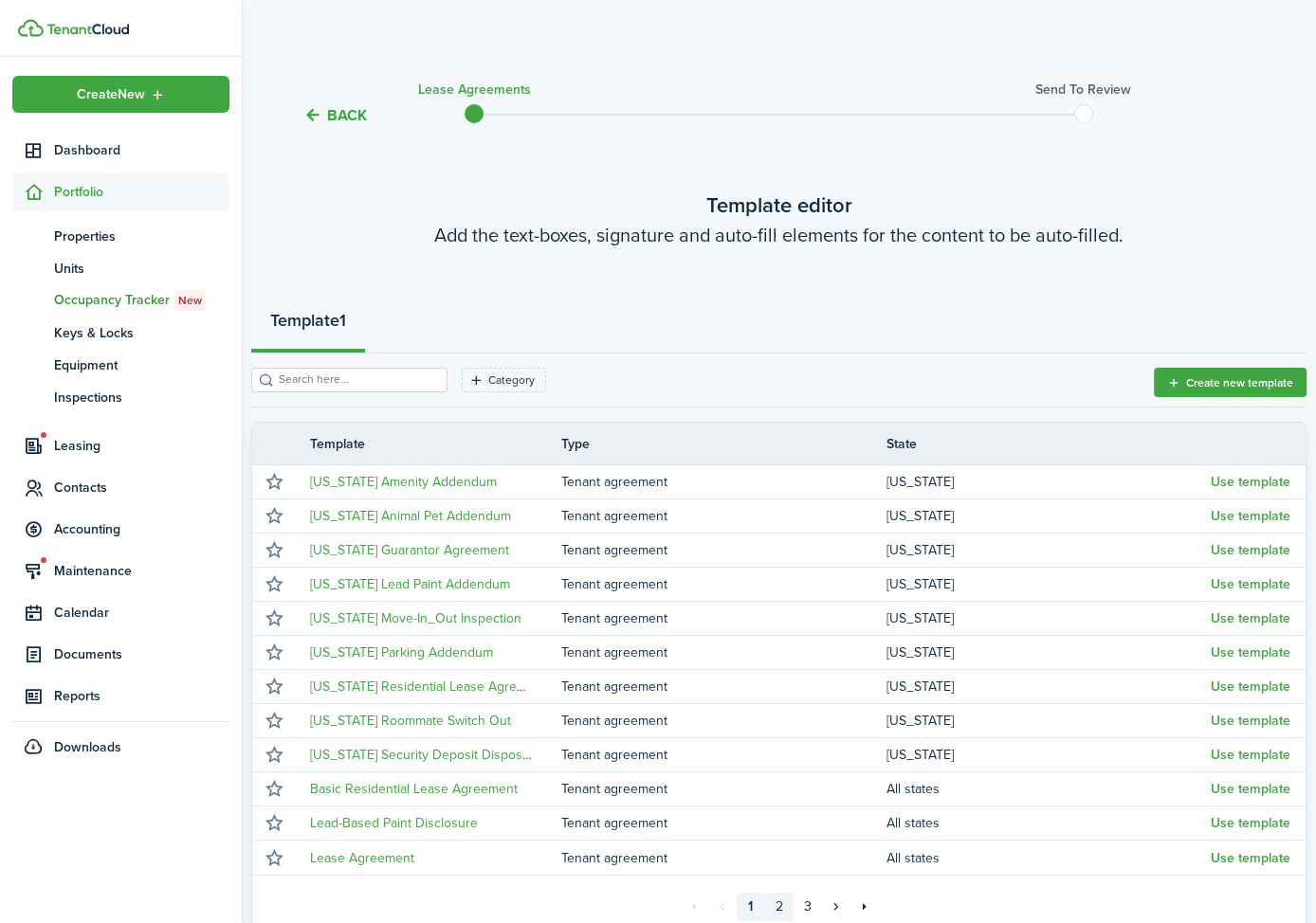
click at [778, 900] on link "2" at bounding box center [779, 907] width 29 height 29
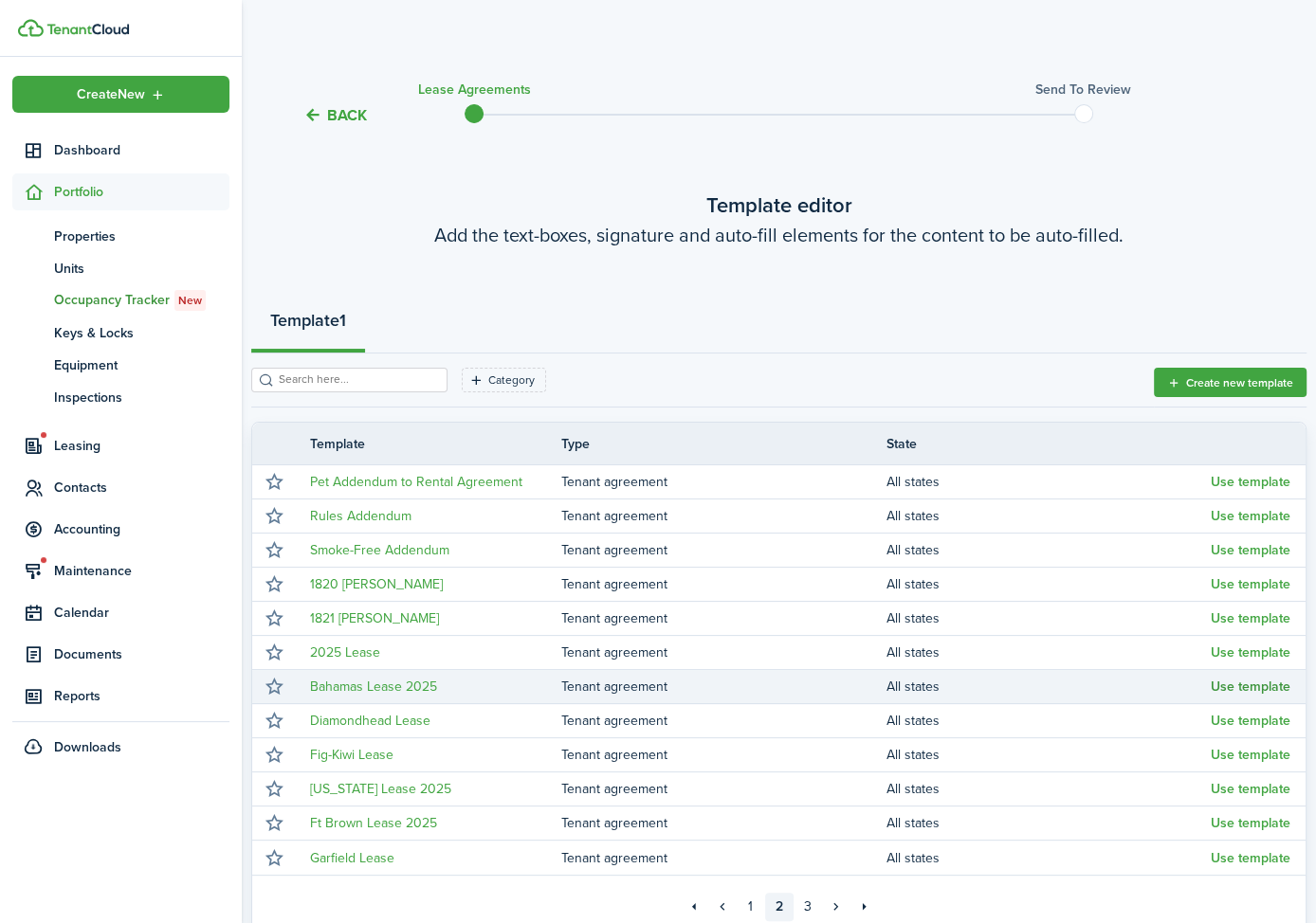
click at [1276, 684] on button "Use template" at bounding box center [1250, 686] width 80 height 15
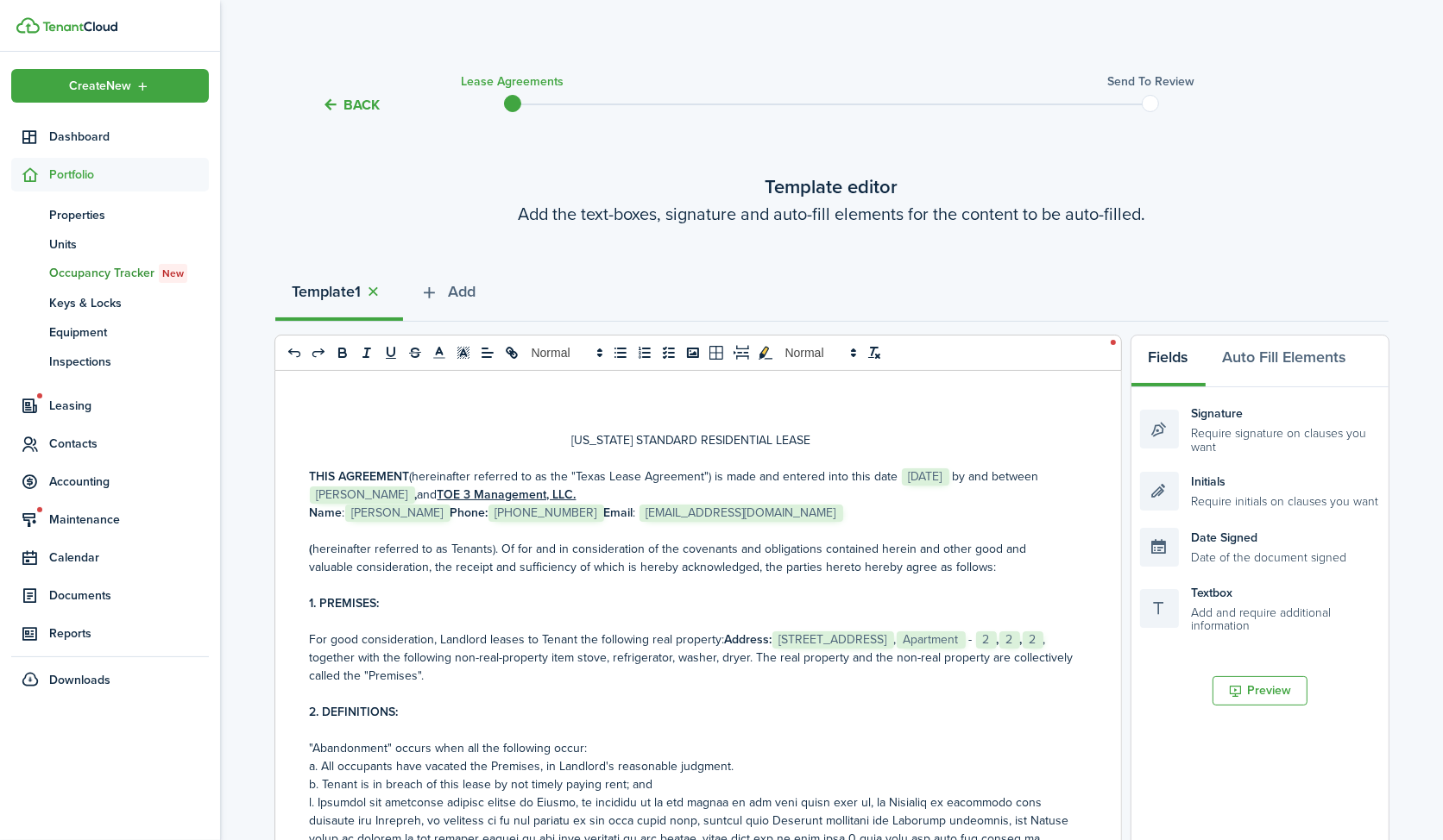
click at [1020, 649] on strong "," at bounding box center [1021, 640] width 3 height 18
click at [488, 658] on p "For good consideration, Landlord leases to Tenant the following real property: …" at bounding box center [692, 658] width 764 height 54
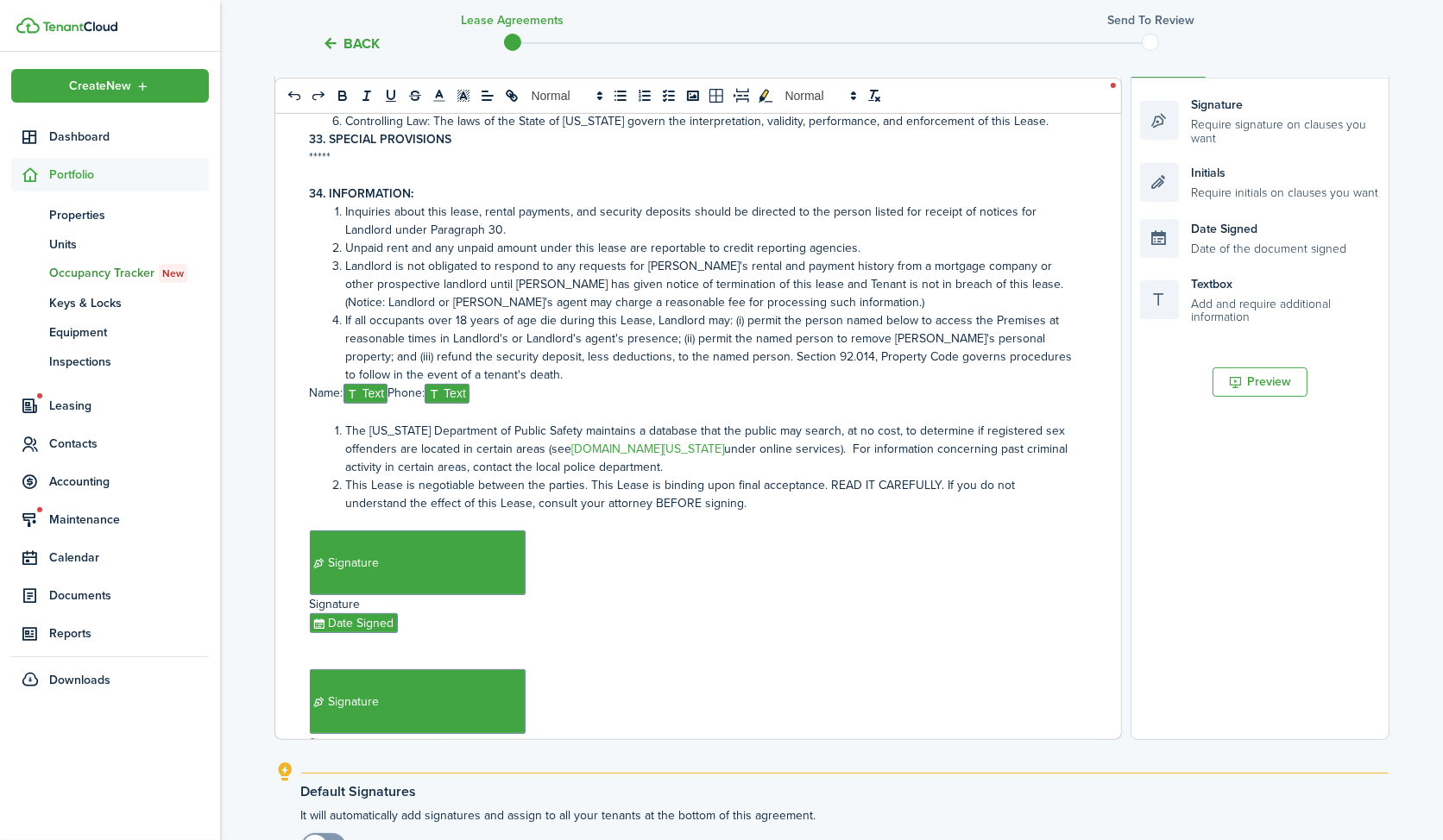
scroll to position [311, 0]
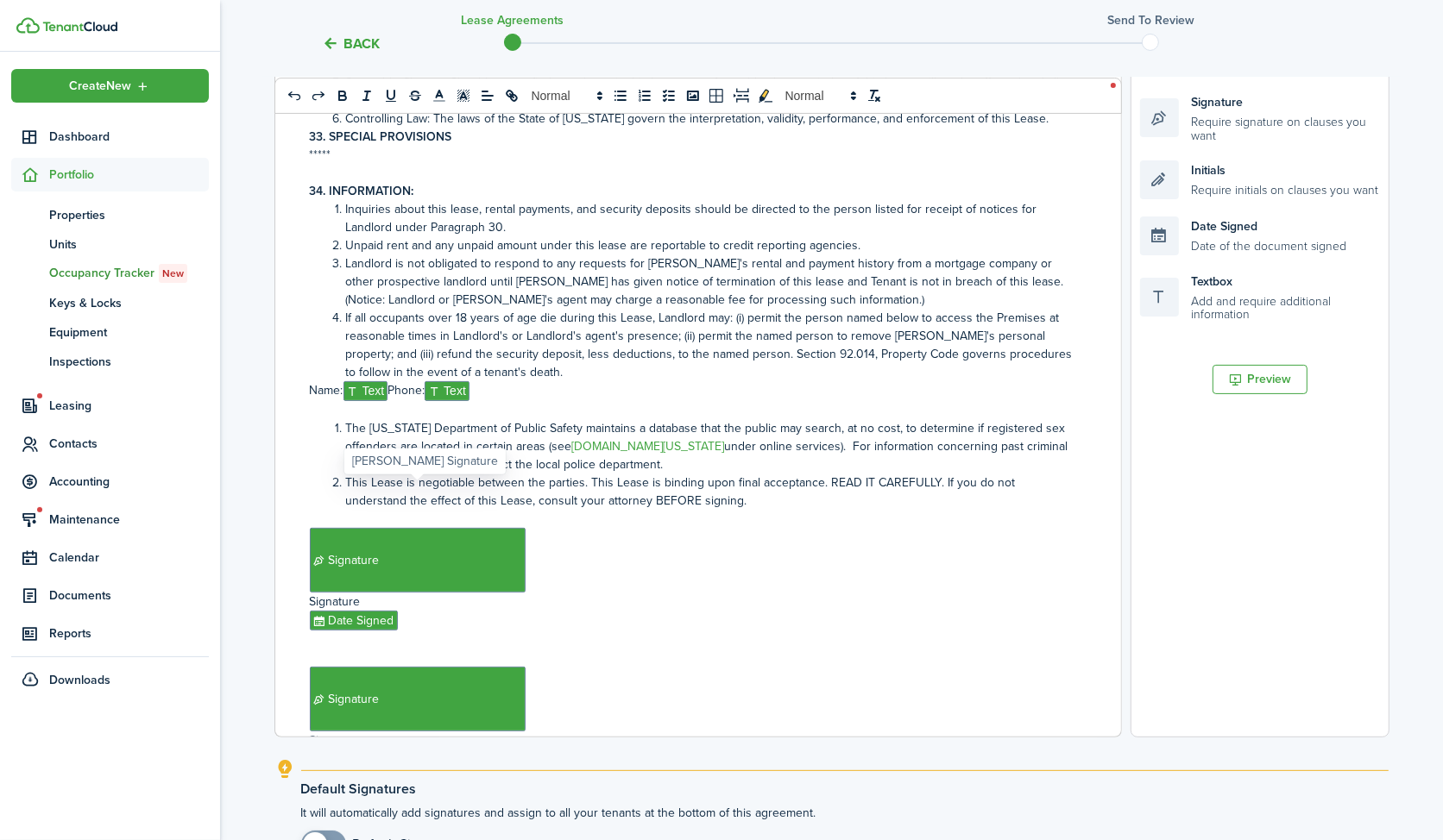
click at [433, 667] on span "Signature" at bounding box center [417, 699] width 215 height 64
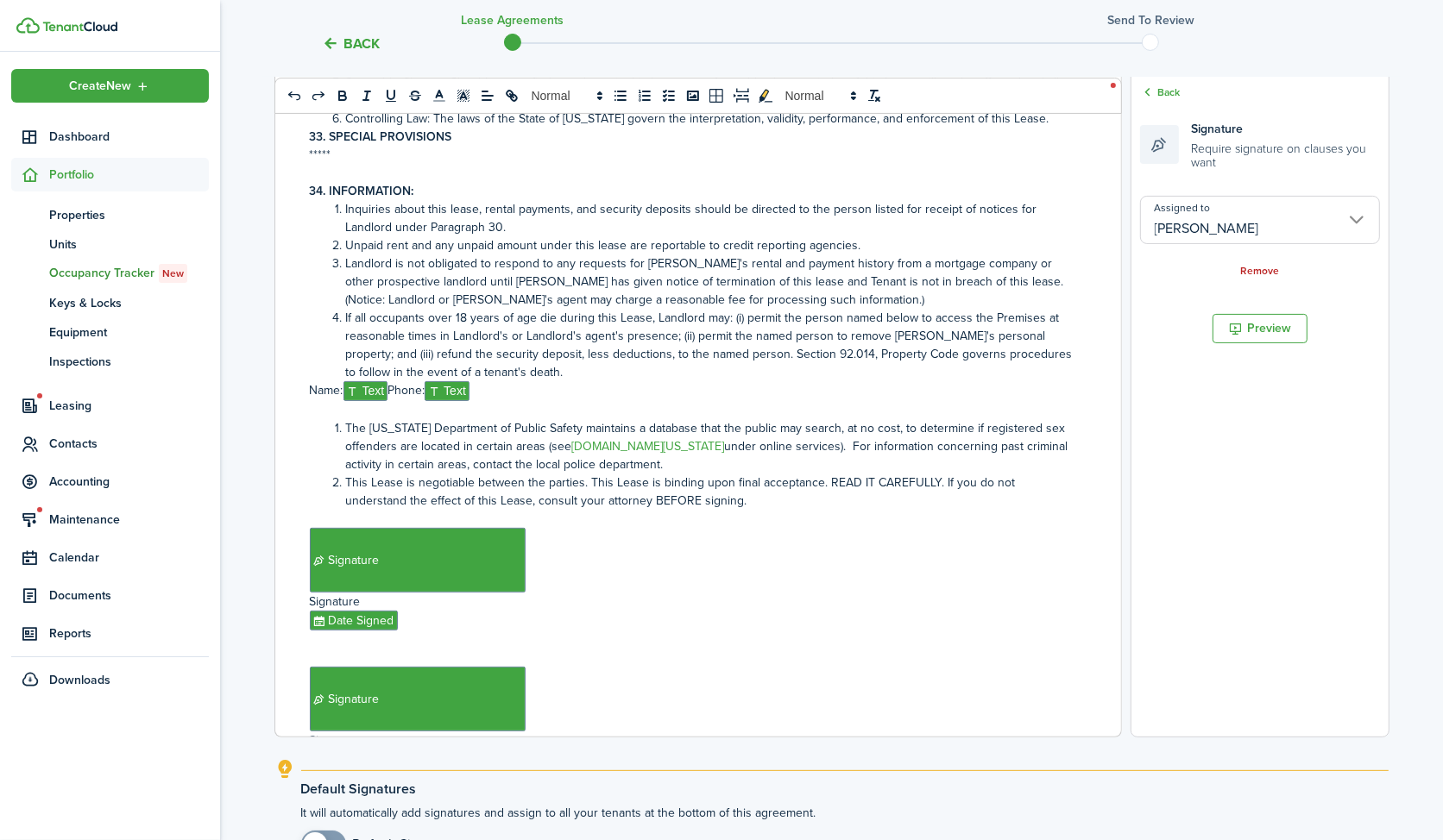
click at [1197, 212] on input "[PERSON_NAME]" at bounding box center [1259, 219] width 240 height 48
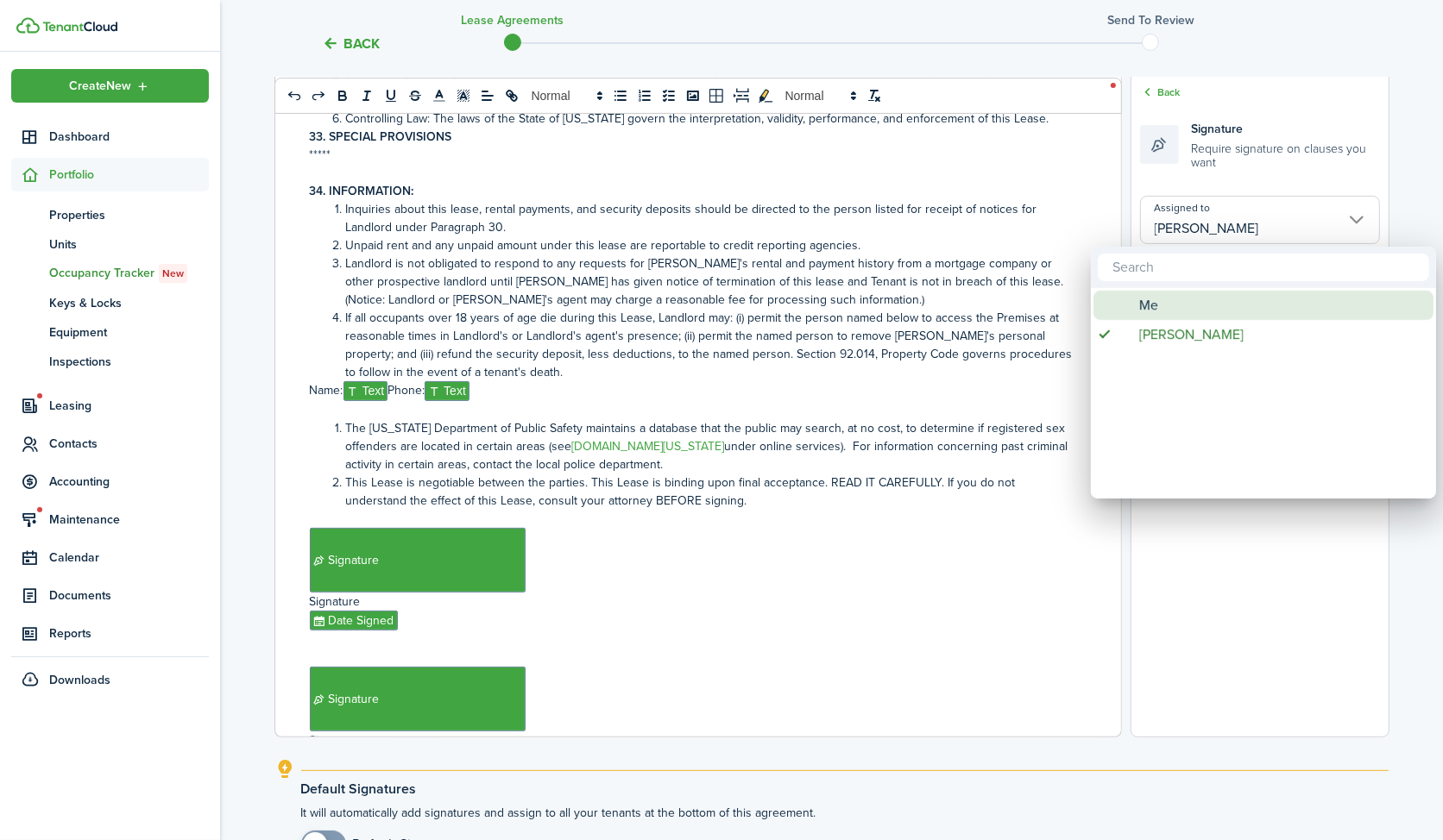
click at [1197, 299] on div "Me" at bounding box center [1269, 305] width 305 height 29
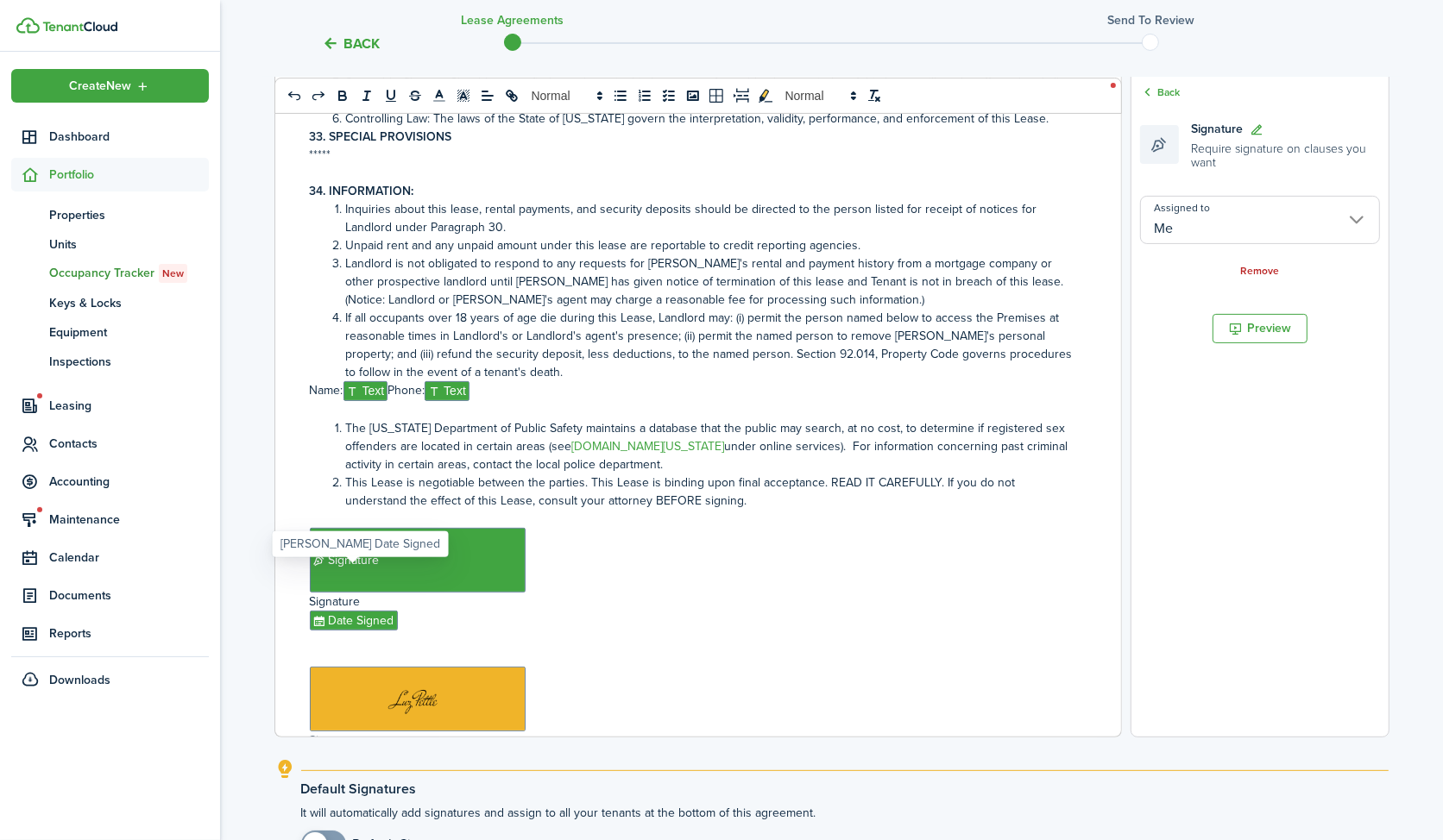
click at [359, 750] on span "Date Signed" at bounding box center [353, 760] width 88 height 20
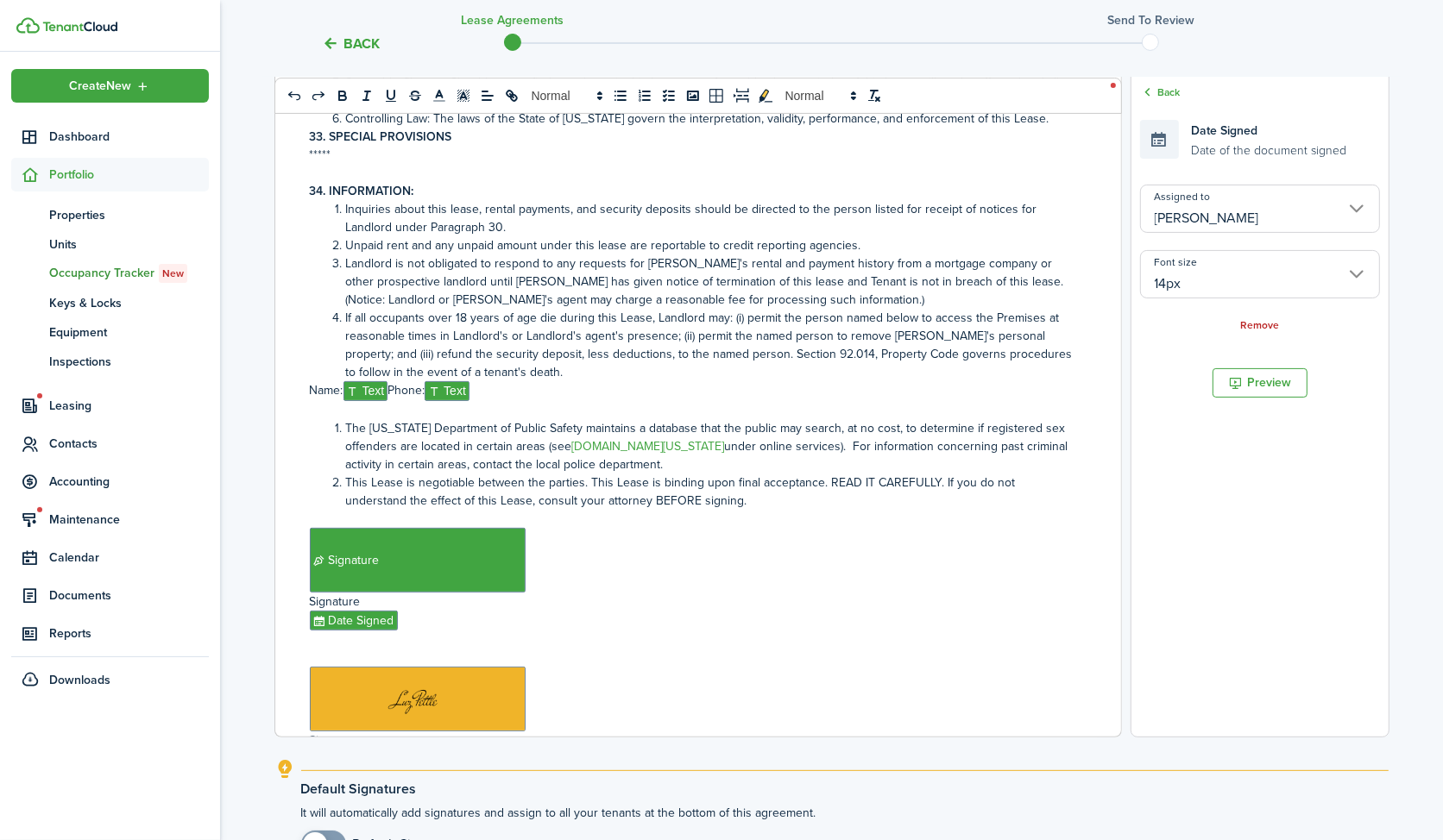
click at [1197, 208] on input "[PERSON_NAME]" at bounding box center [1259, 208] width 240 height 48
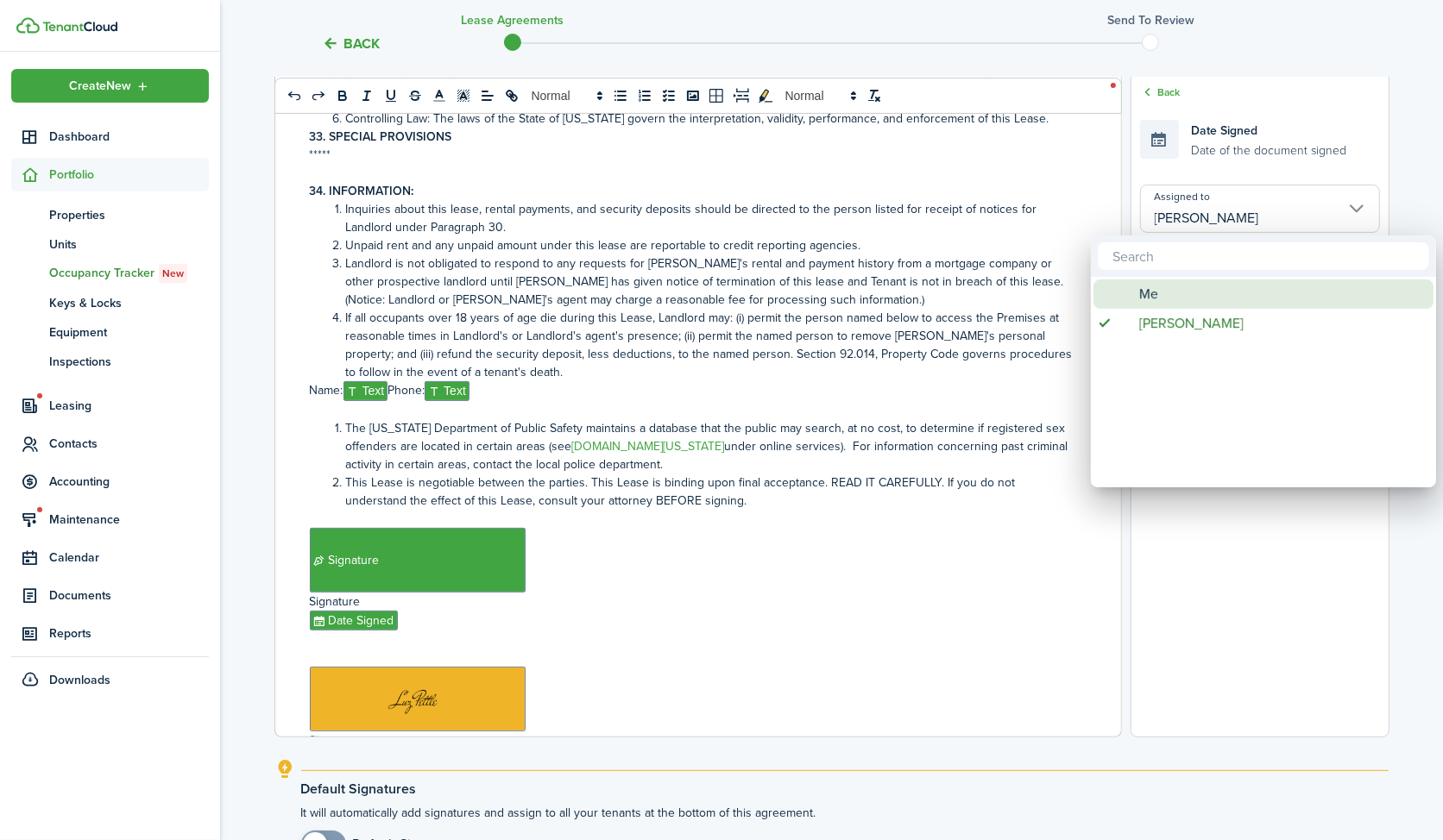
click at [1187, 308] on div "Me" at bounding box center [1269, 294] width 305 height 29
type input "Me"
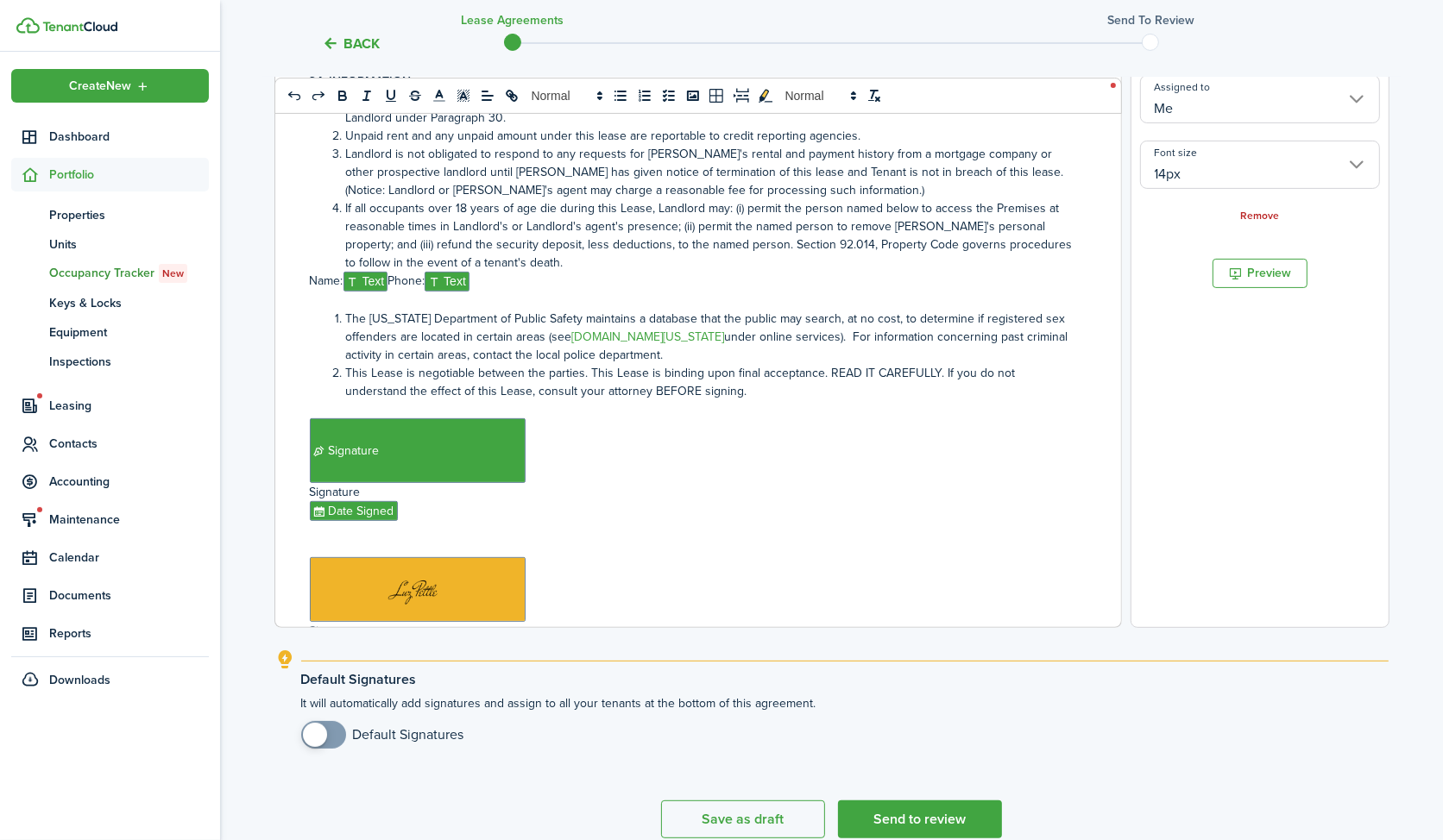
scroll to position [499, 0]
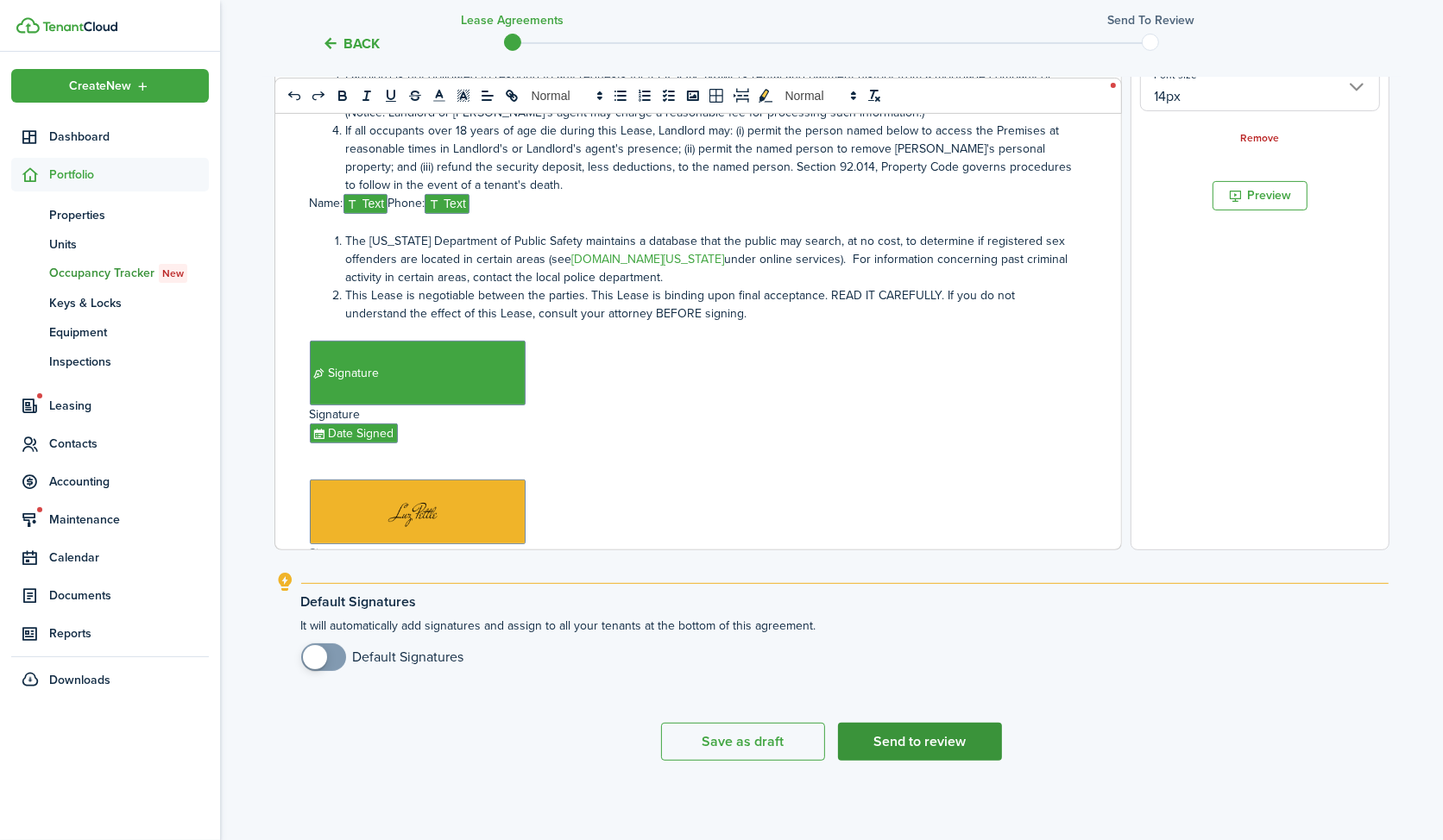
click at [940, 746] on button "Send to review" at bounding box center [919, 742] width 164 height 38
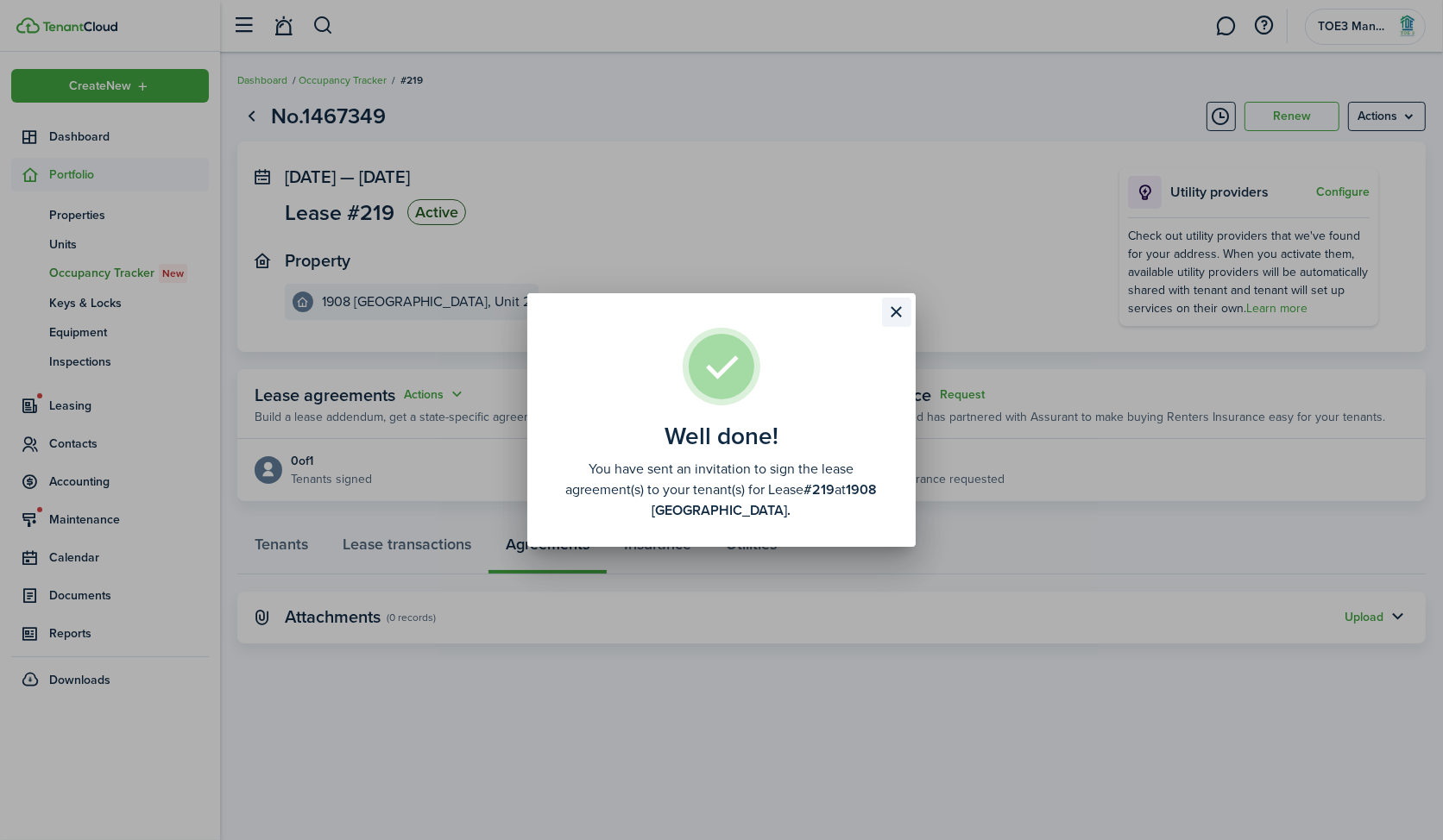
click at [900, 309] on button "Close modal" at bounding box center [896, 312] width 29 height 29
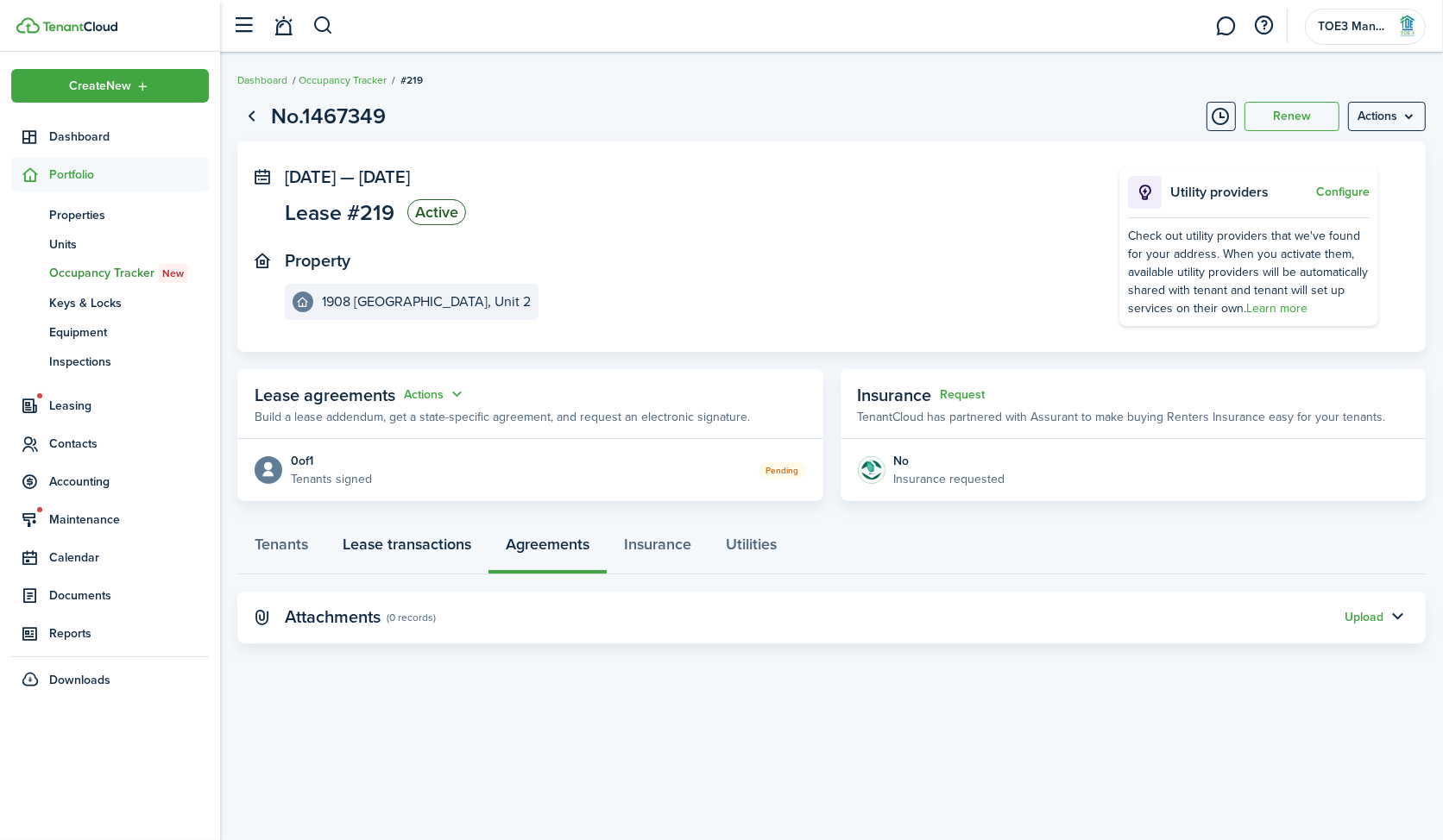
click at [418, 537] on link "Lease transactions" at bounding box center [406, 549] width 163 height 52
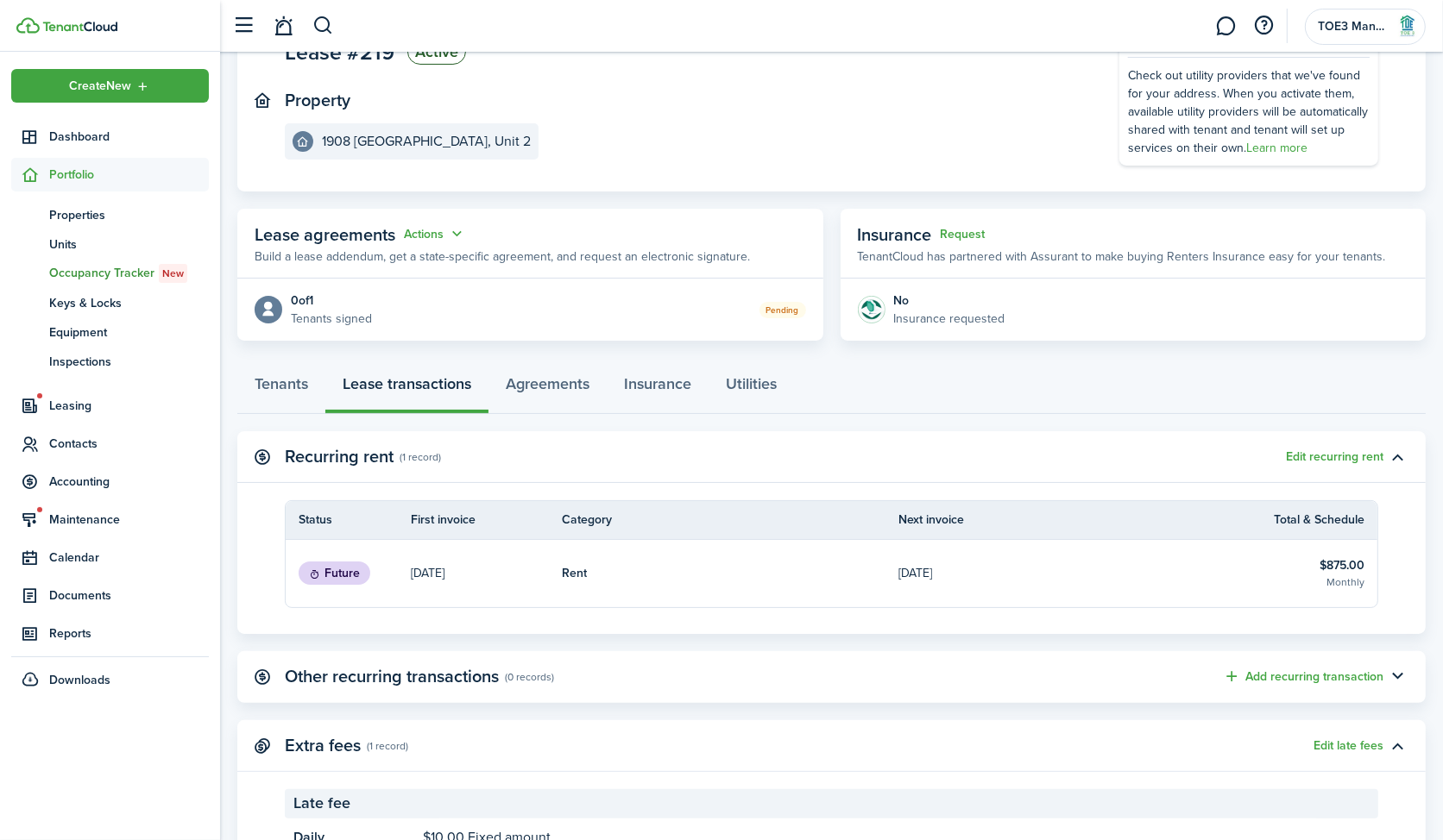
scroll to position [239, 0]
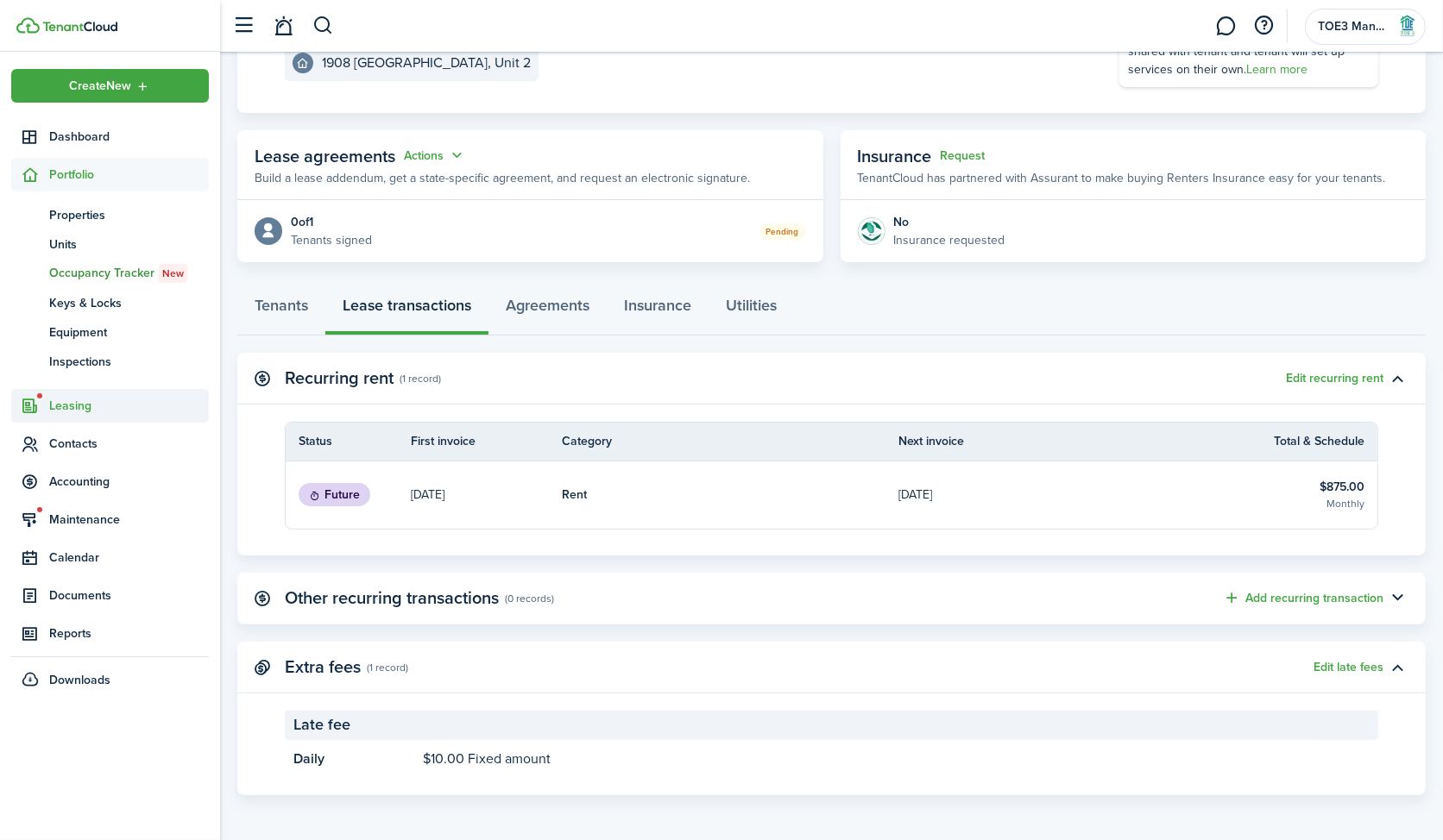
click at [62, 406] on span "Leasing" at bounding box center [129, 406] width 159 height 18
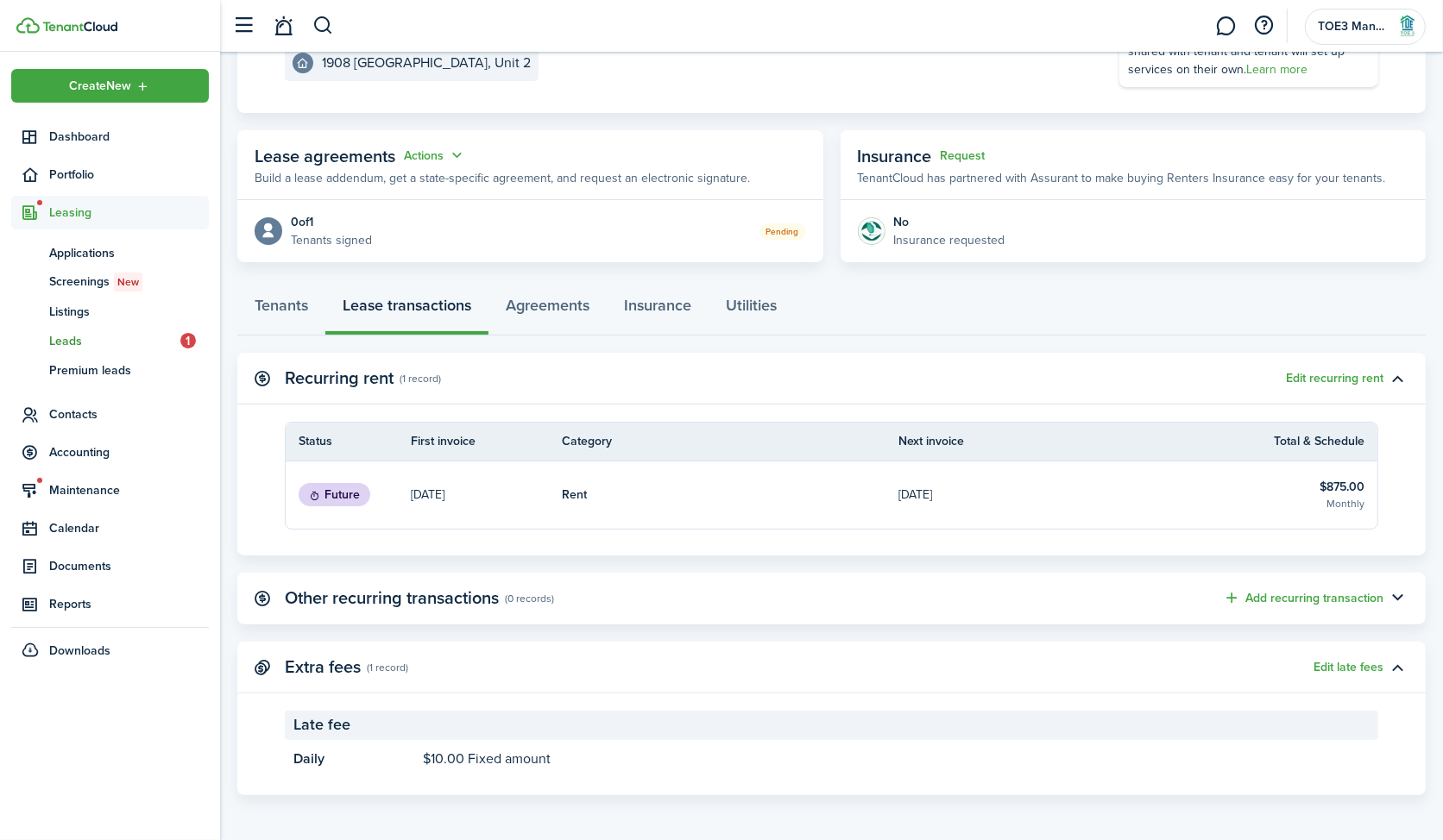
click at [82, 337] on span "Leads" at bounding box center [114, 341] width 131 height 18
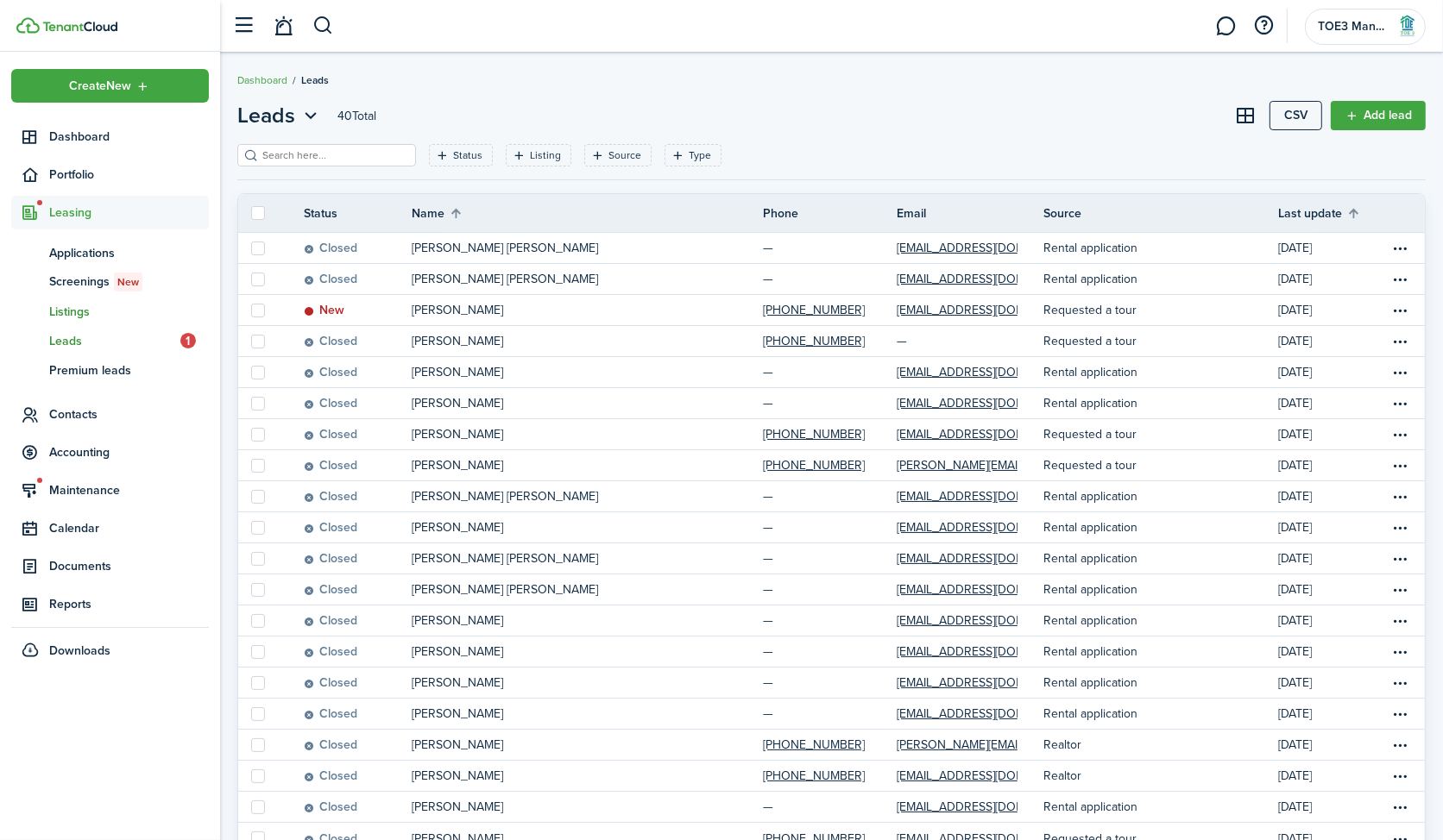
click at [65, 307] on span "Listings" at bounding box center [129, 312] width 159 height 18
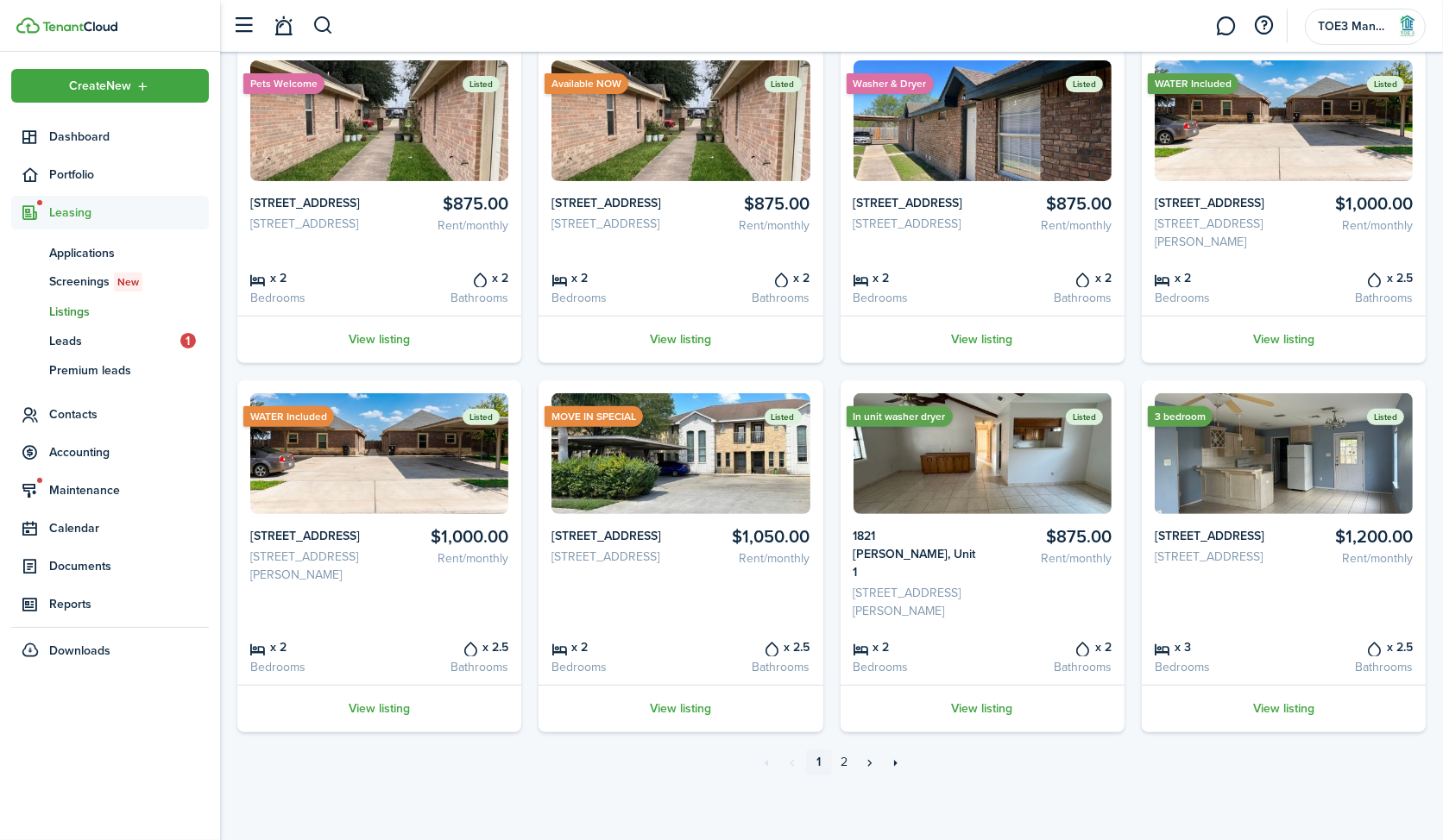
scroll to position [514, 0]
click at [846, 759] on link "2" at bounding box center [845, 762] width 26 height 26
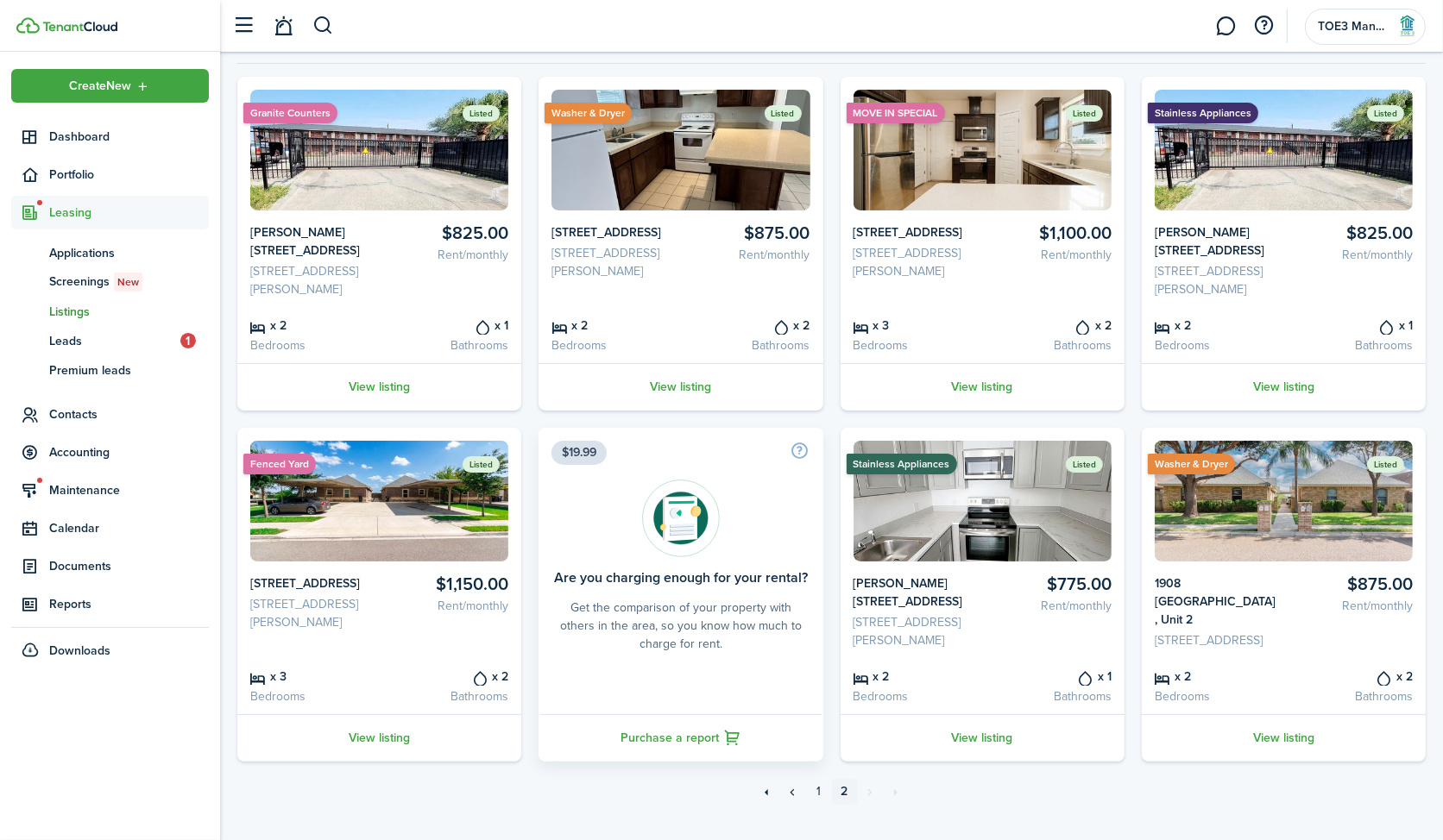
scroll to position [162, 0]
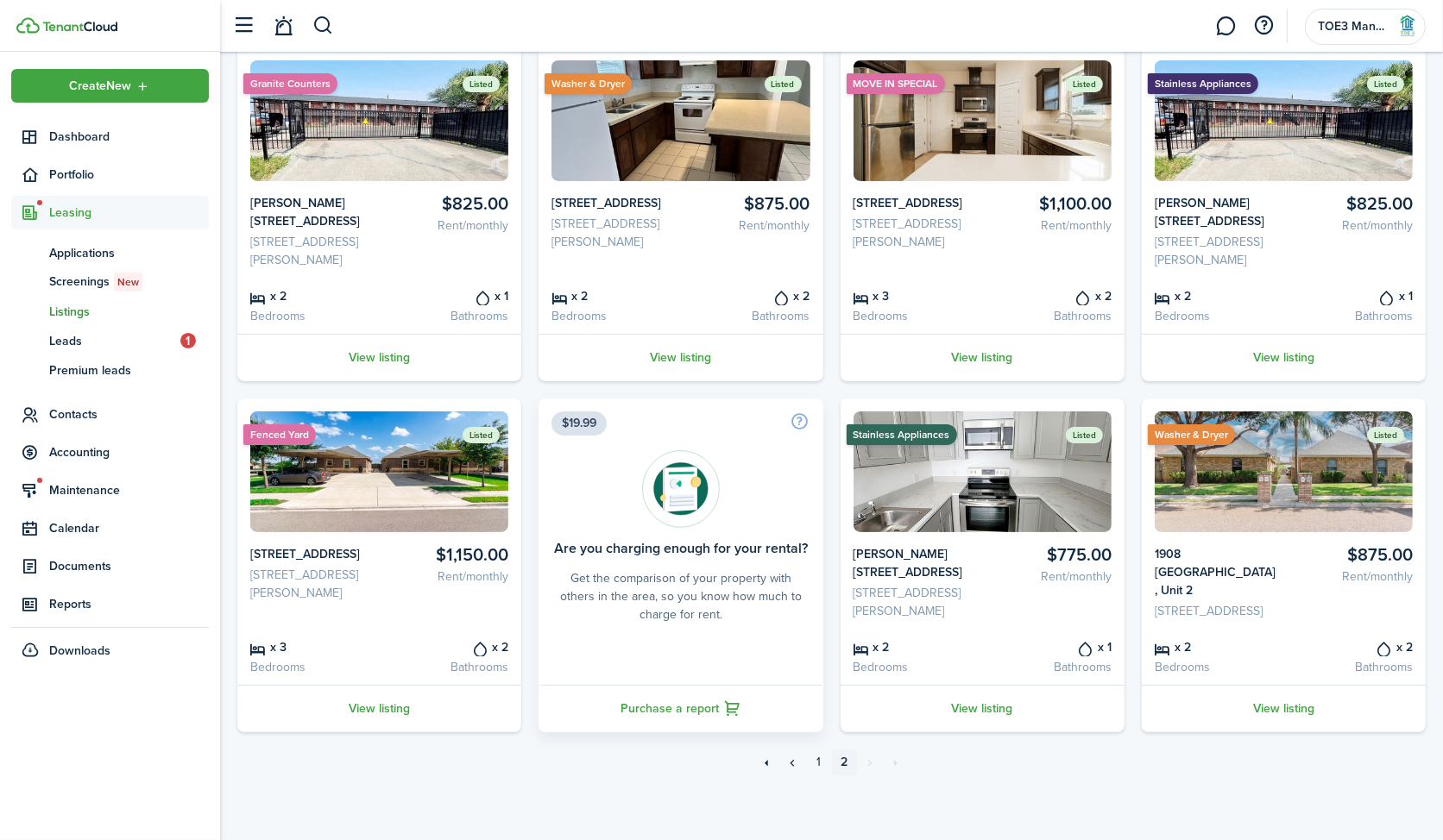
click at [374, 497] on img at bounding box center [378, 472] width 258 height 120
click at [383, 709] on link "View listing" at bounding box center [379, 709] width 284 height 47
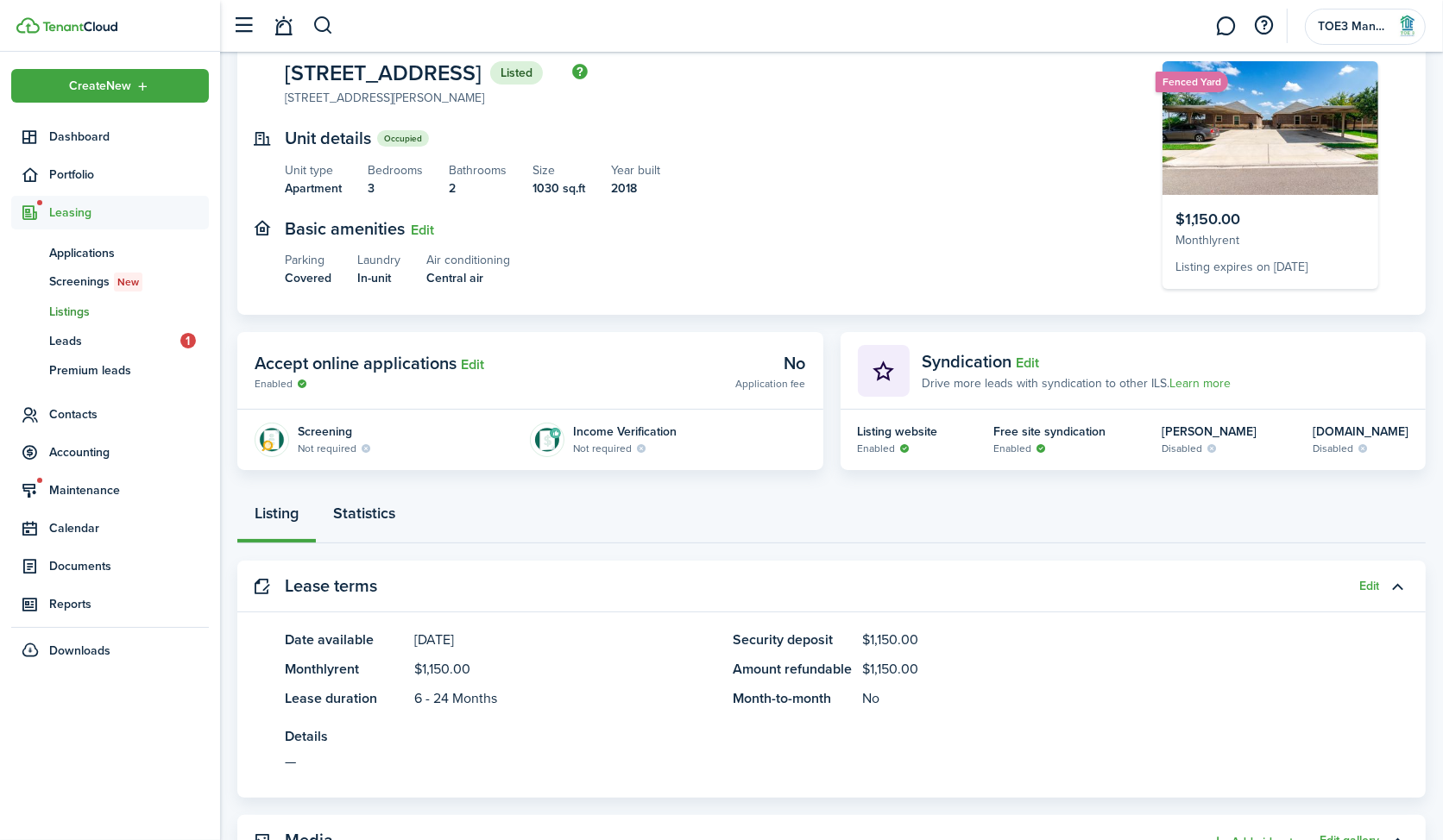
scroll to position [108, 0]
click at [360, 523] on link "Statistics" at bounding box center [364, 515] width 97 height 52
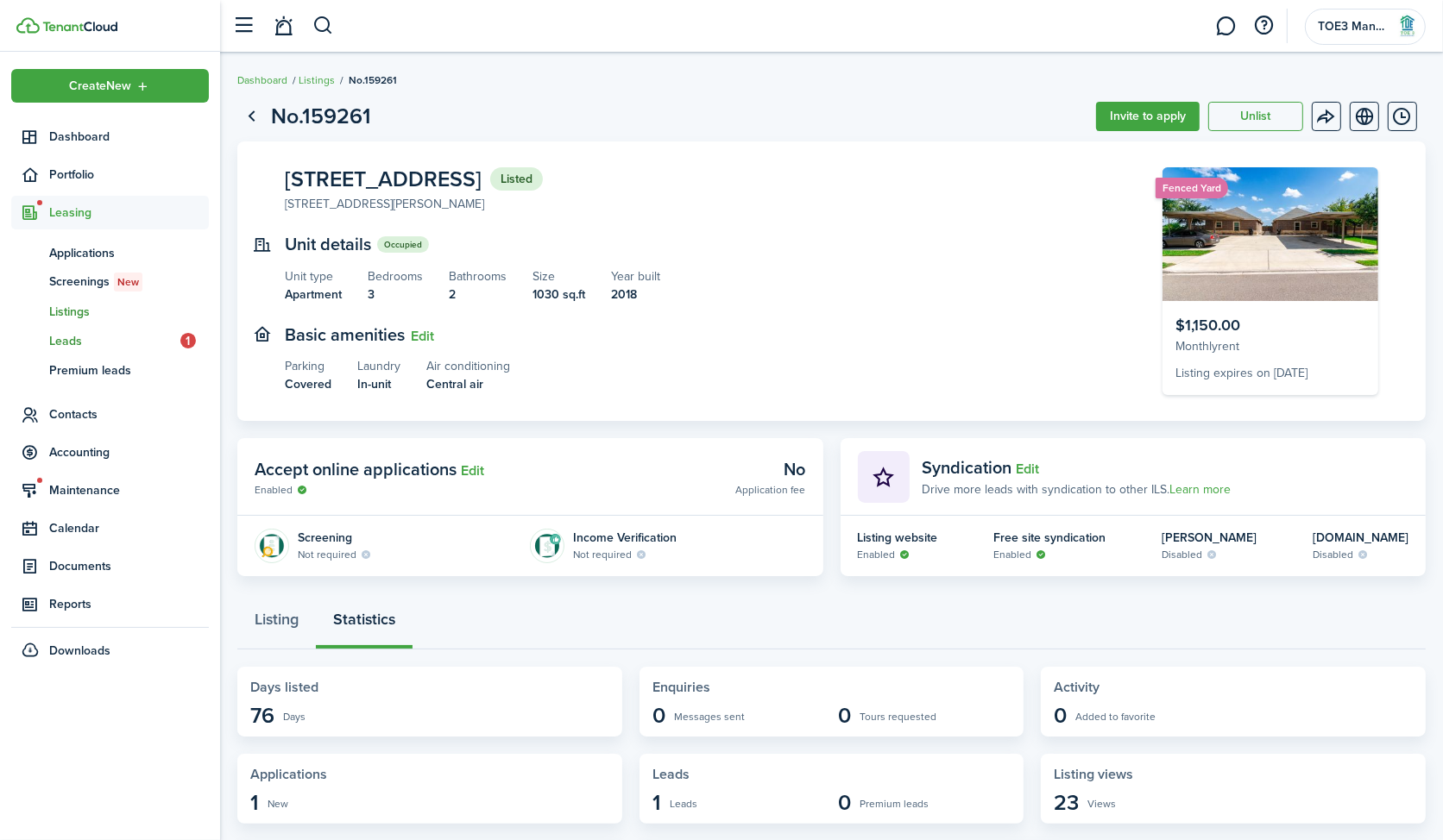
click at [123, 329] on link "ld Leads 1" at bounding box center [110, 340] width 197 height 29
